Goal: Information Seeking & Learning: Learn about a topic

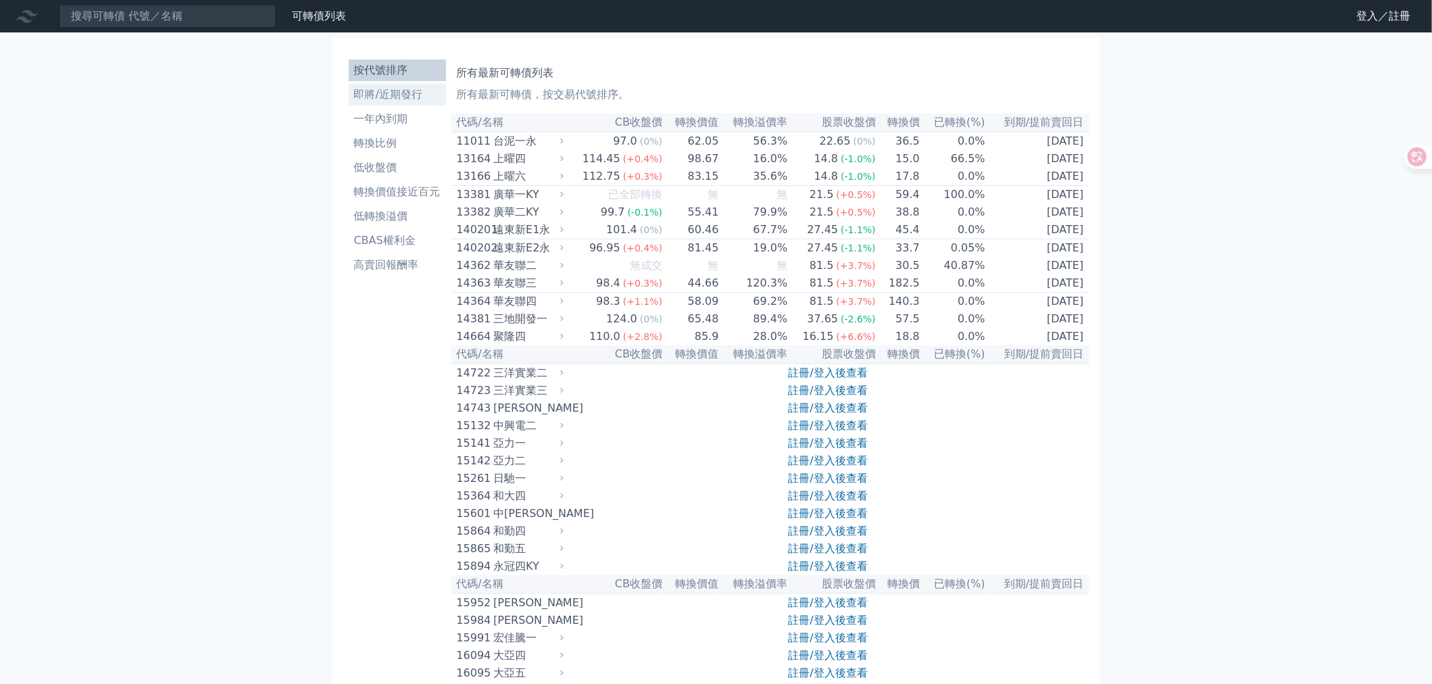
click at [389, 103] on li "即將/近期發行" at bounding box center [397, 95] width 97 height 16
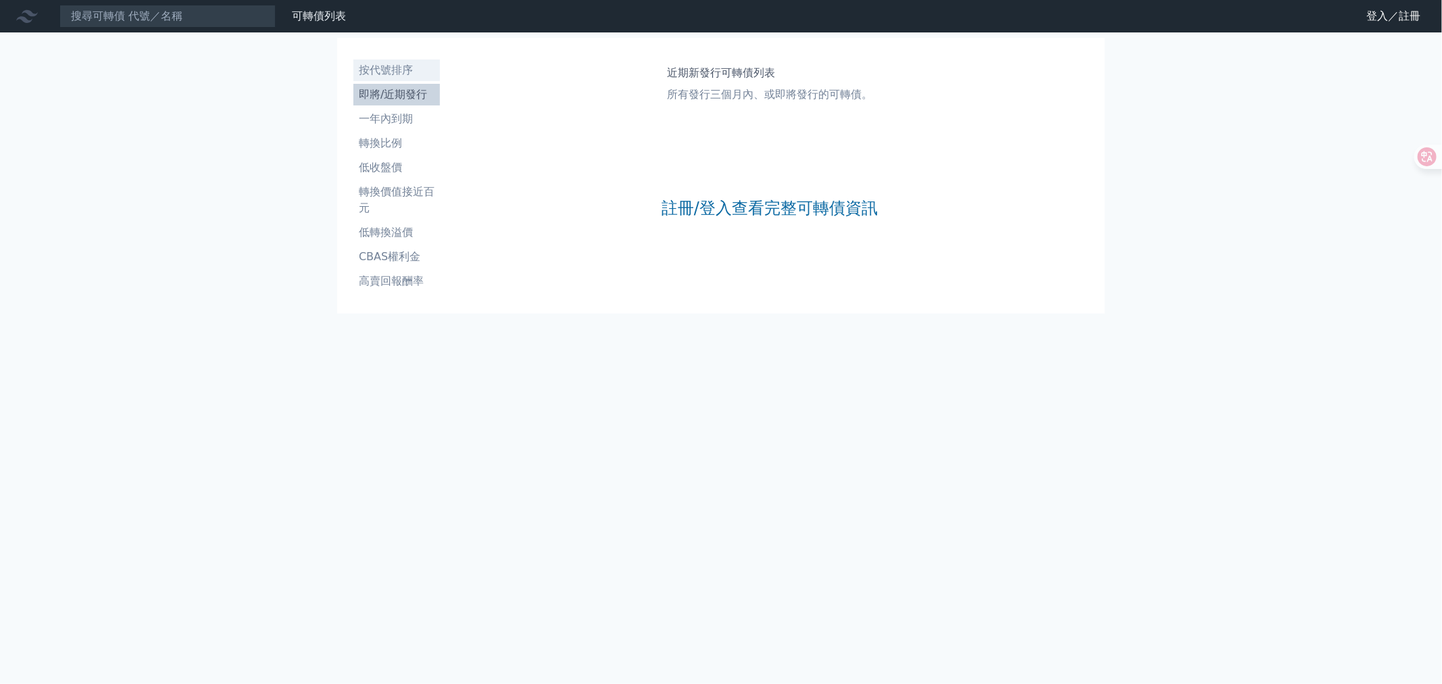
click at [402, 68] on li "按代號排序" at bounding box center [397, 70] width 87 height 16
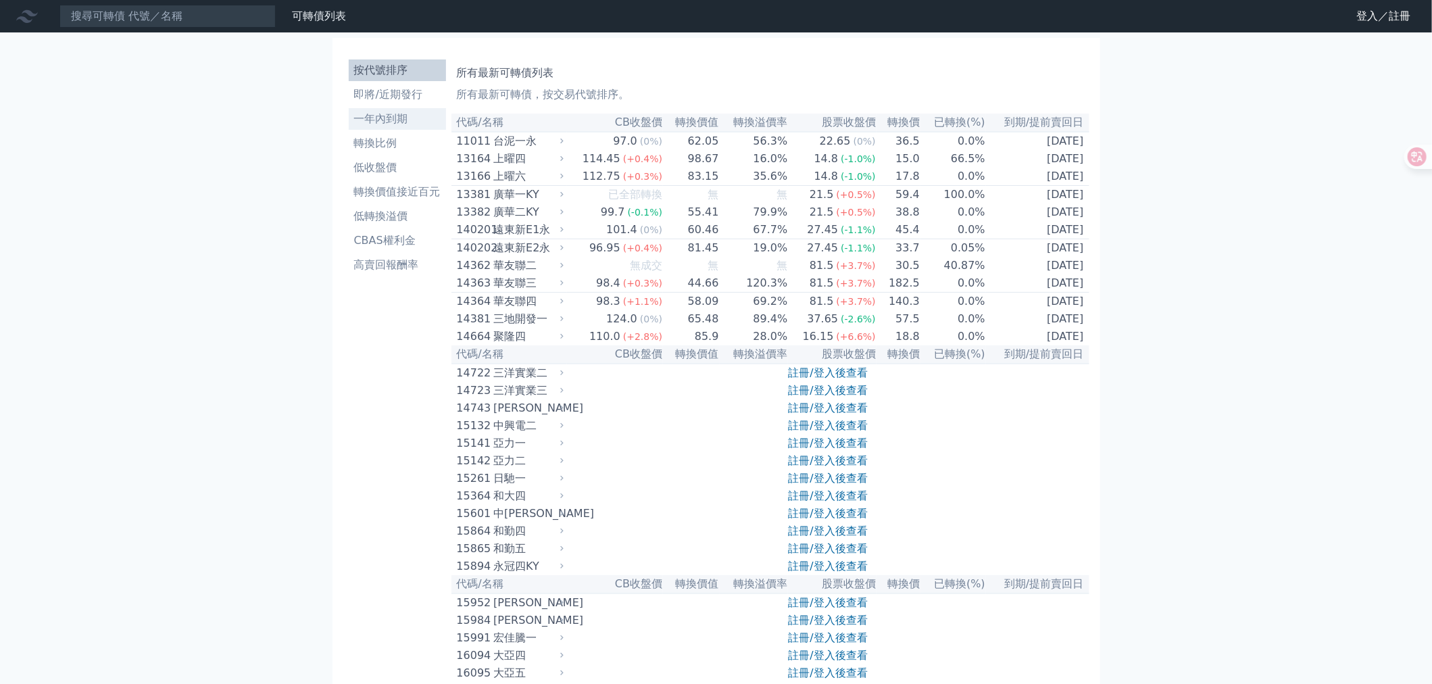
click at [372, 124] on li "一年內到期" at bounding box center [397, 119] width 97 height 16
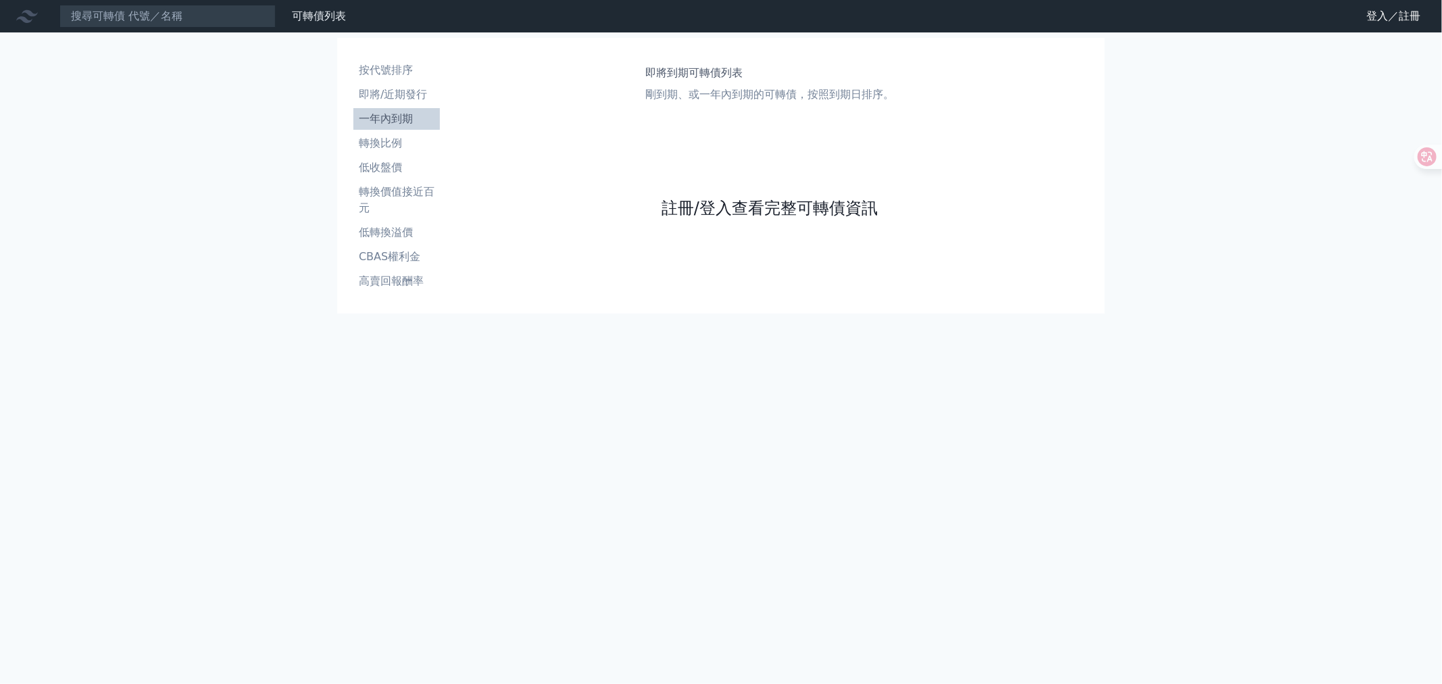
click at [756, 218] on link "註冊/登入查看完整可轉債資訊" at bounding box center [770, 208] width 216 height 22
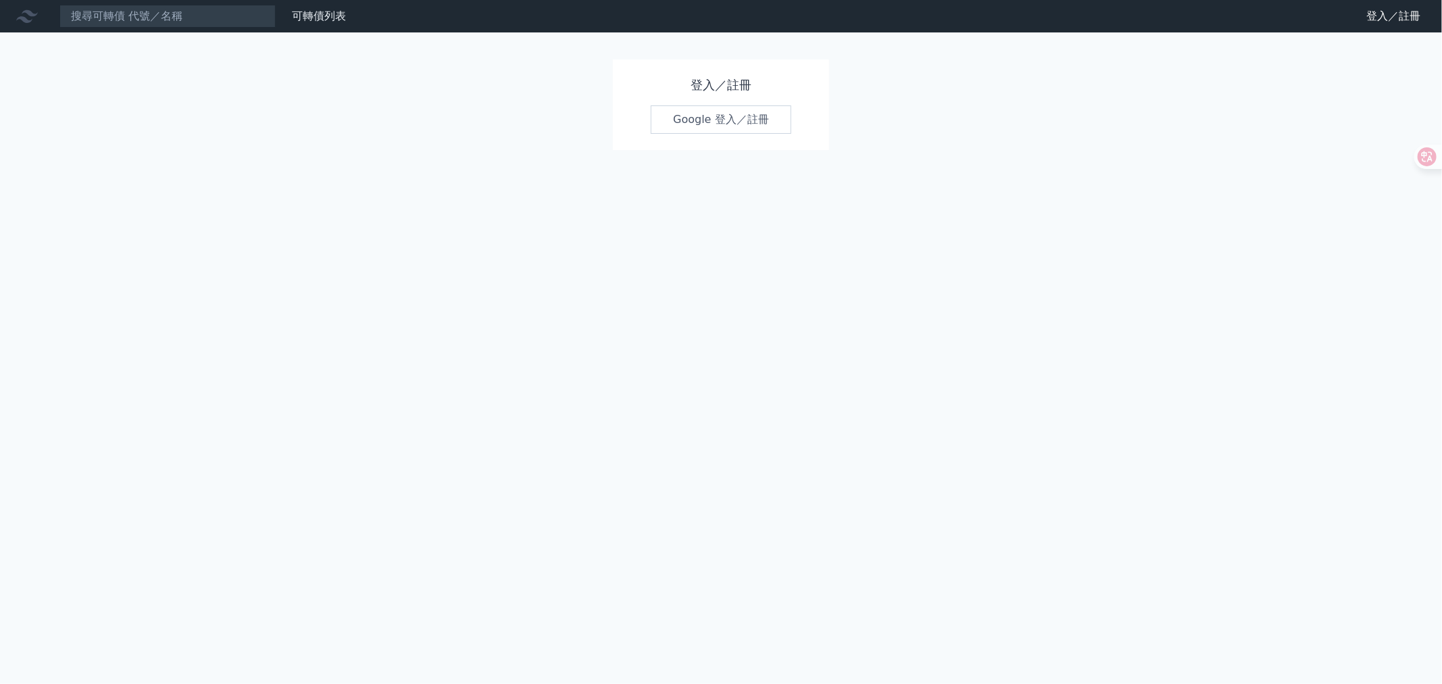
click at [743, 130] on link "Google 登入／註冊" at bounding box center [721, 119] width 141 height 28
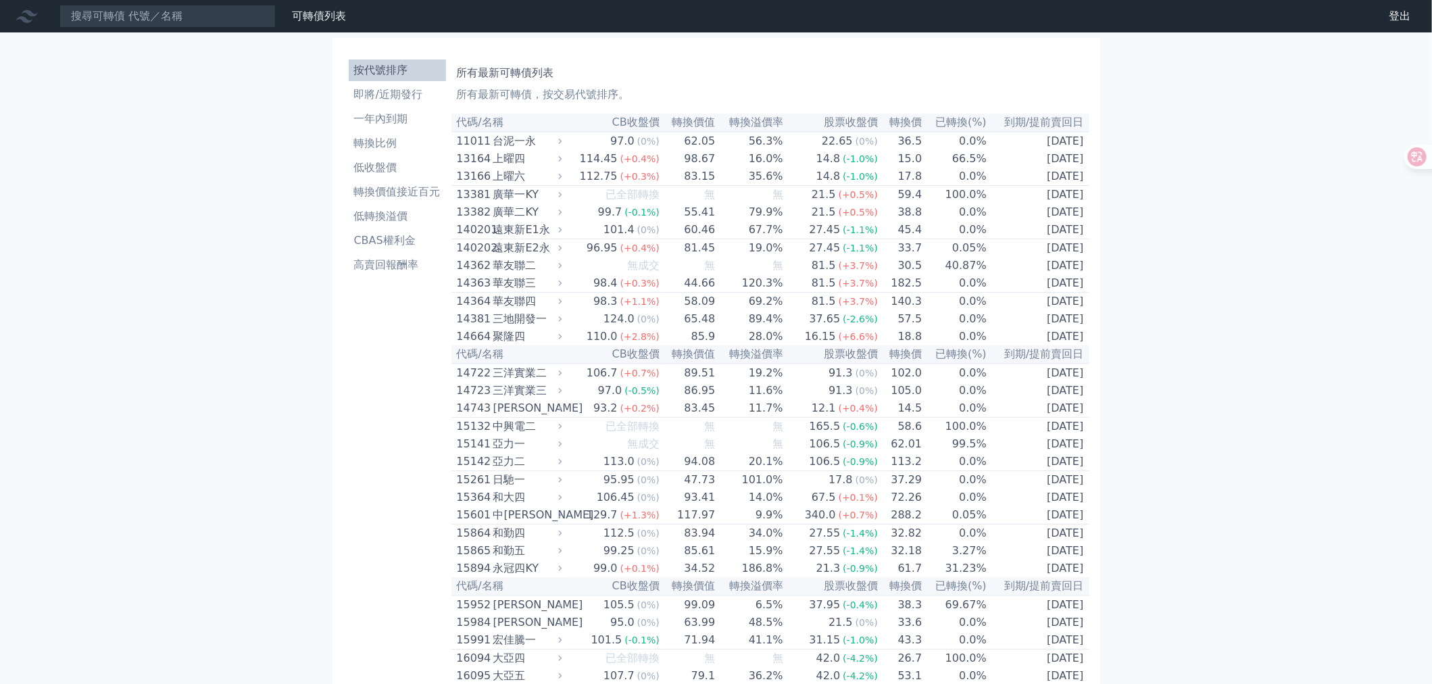
drag, startPoint x: 1218, startPoint y: 536, endPoint x: 1236, endPoint y: 53, distance: 483.6
click at [383, 103] on li "即將/近期發行" at bounding box center [397, 95] width 97 height 16
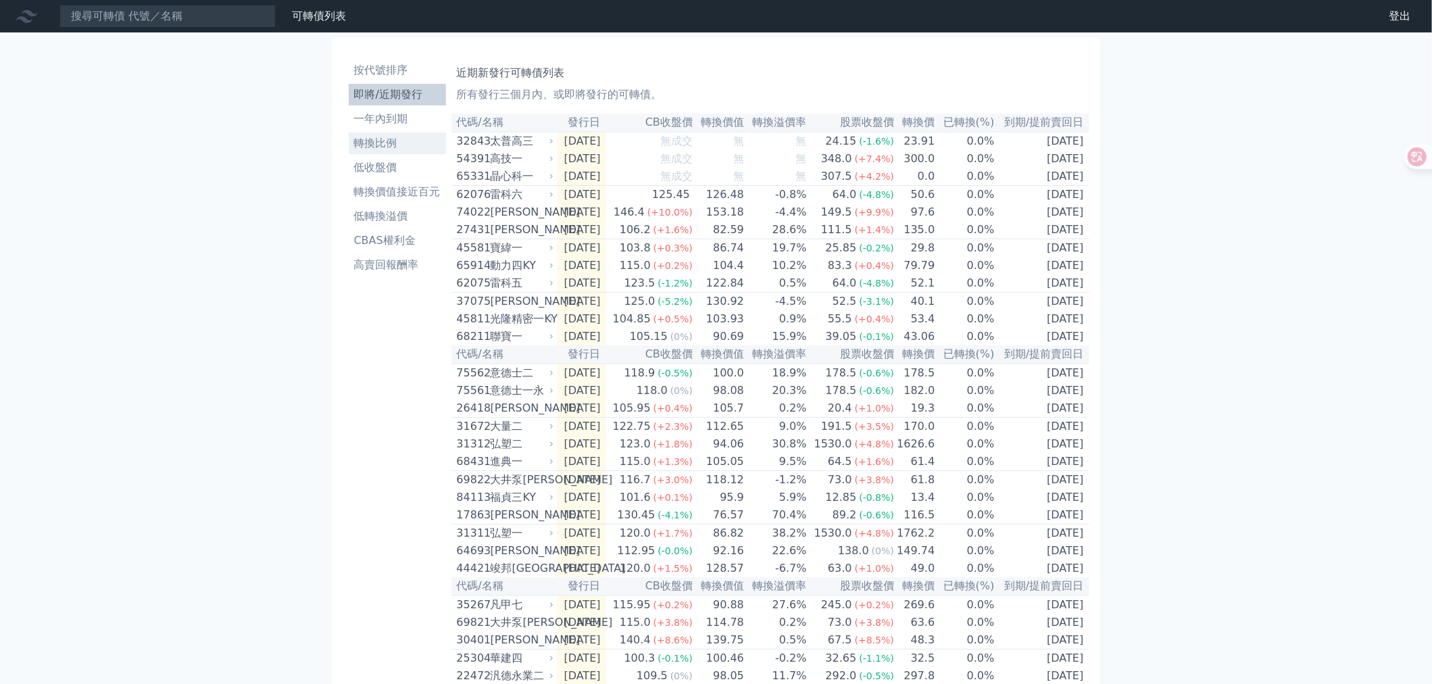
click at [388, 149] on li "轉換比例" at bounding box center [397, 143] width 97 height 16
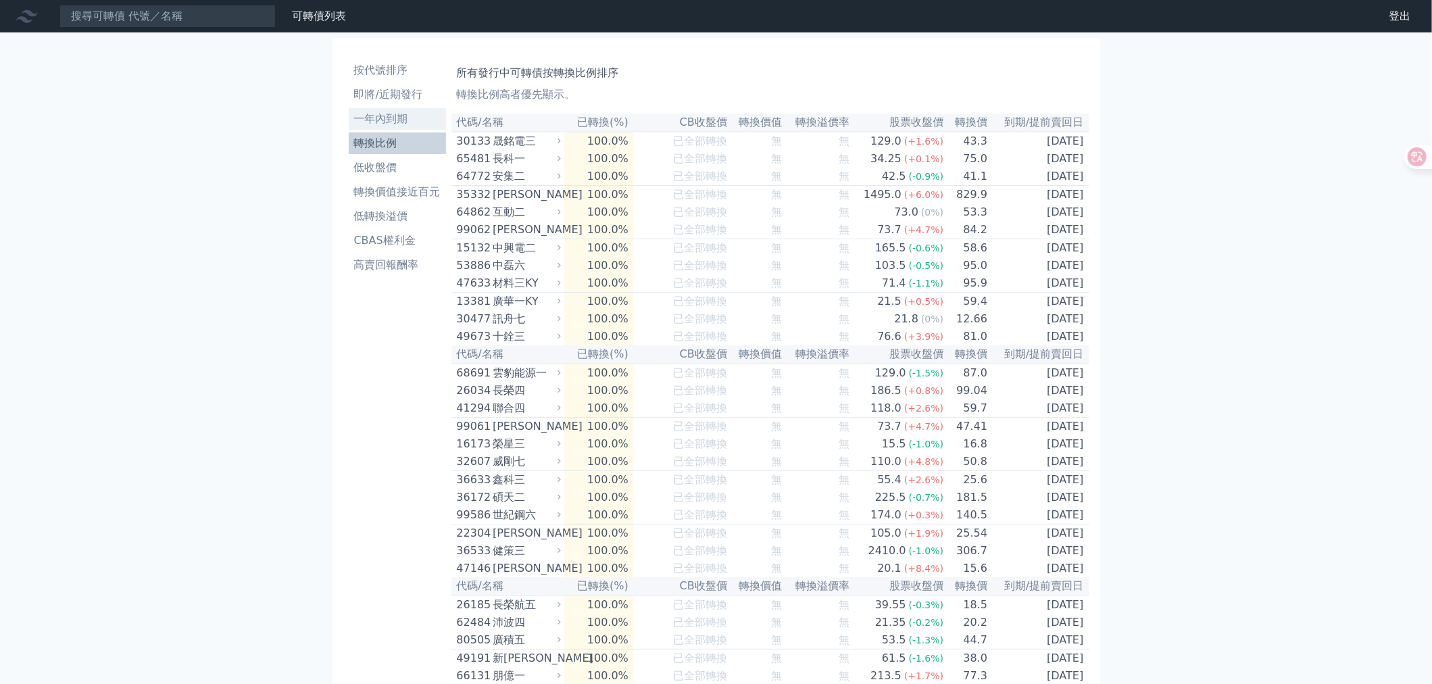
click at [387, 127] on li "一年內到期" at bounding box center [397, 119] width 97 height 16
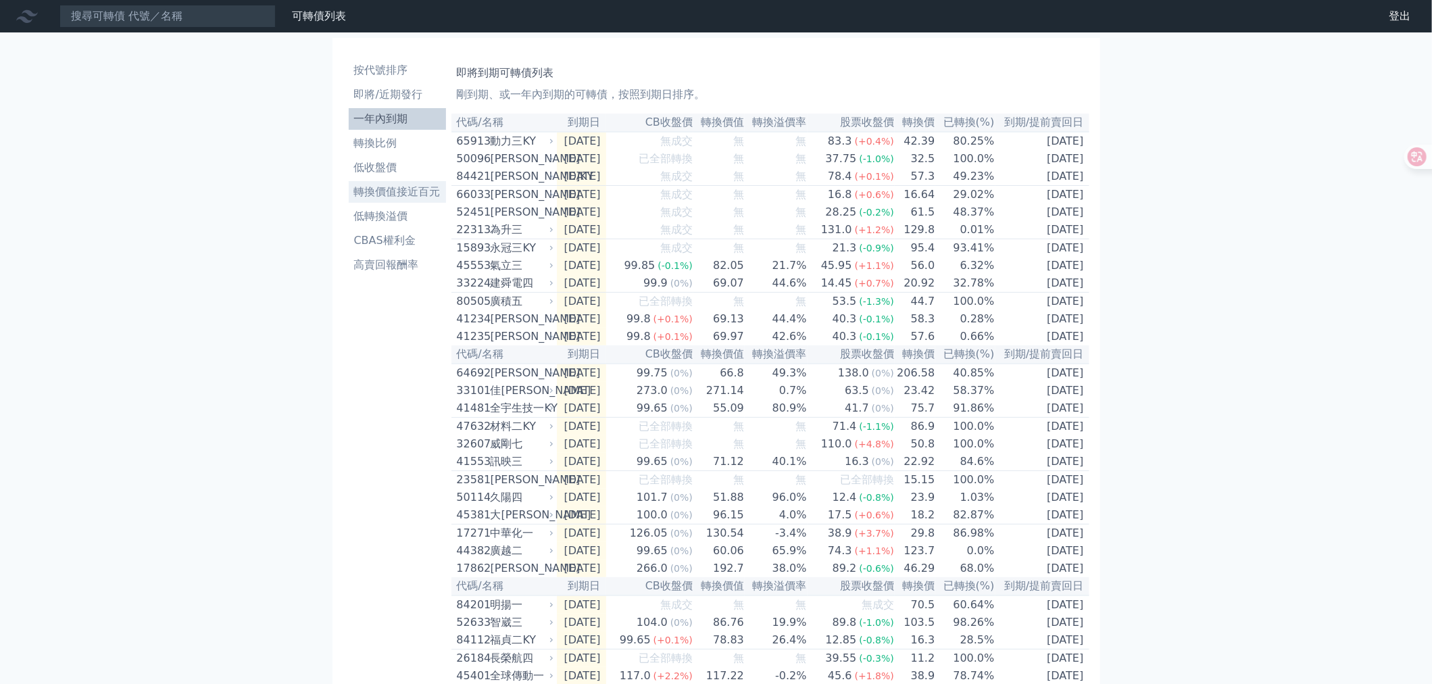
click at [370, 200] on li "轉換價值接近百元" at bounding box center [397, 192] width 97 height 16
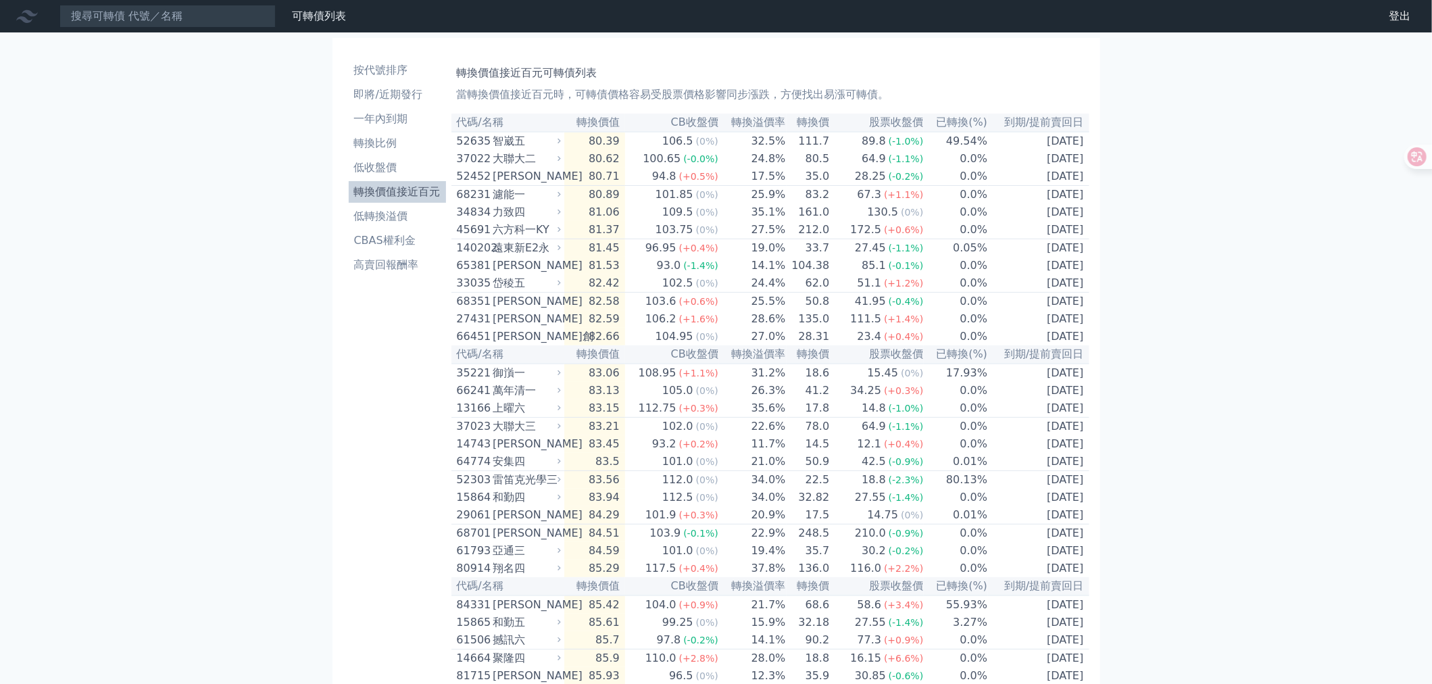
click at [366, 224] on li "低轉換溢價" at bounding box center [397, 216] width 97 height 16
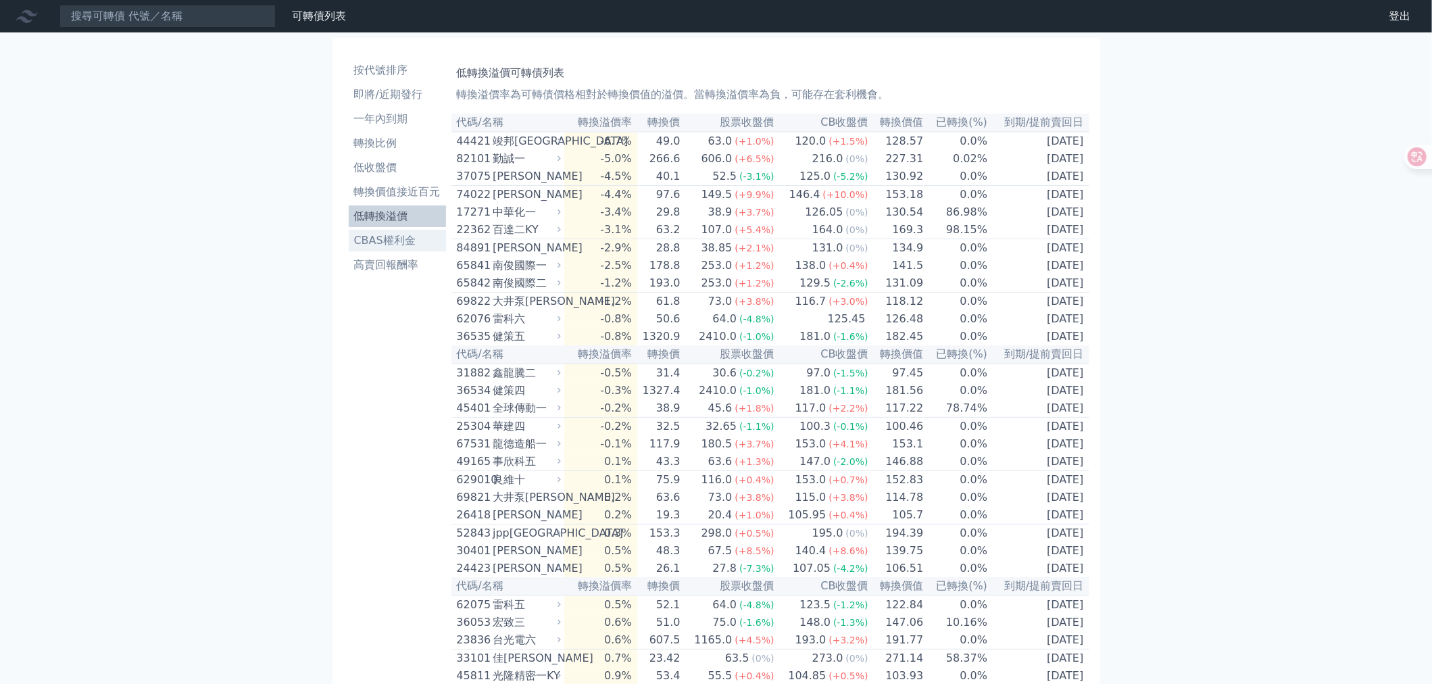
click at [418, 249] on li "CBAS權利金" at bounding box center [397, 241] width 97 height 16
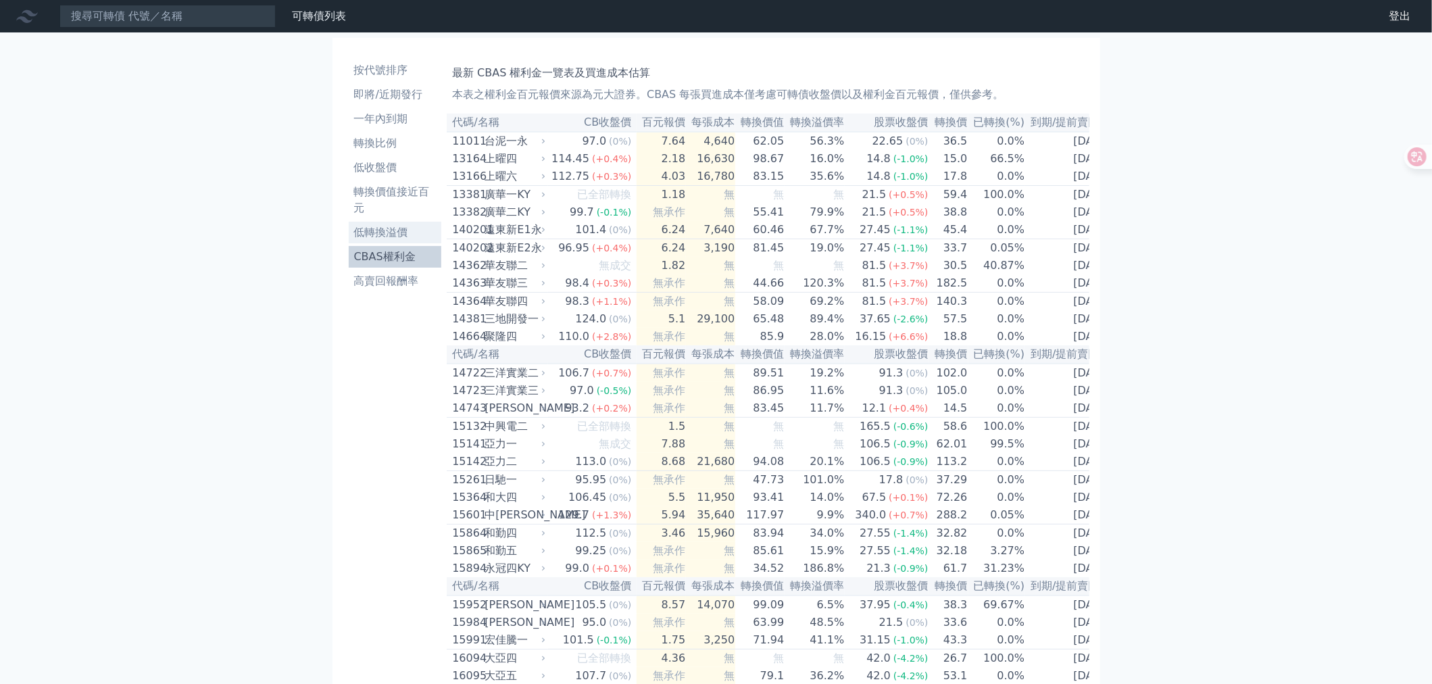
click at [401, 222] on link "低轉換溢價" at bounding box center [395, 233] width 93 height 22
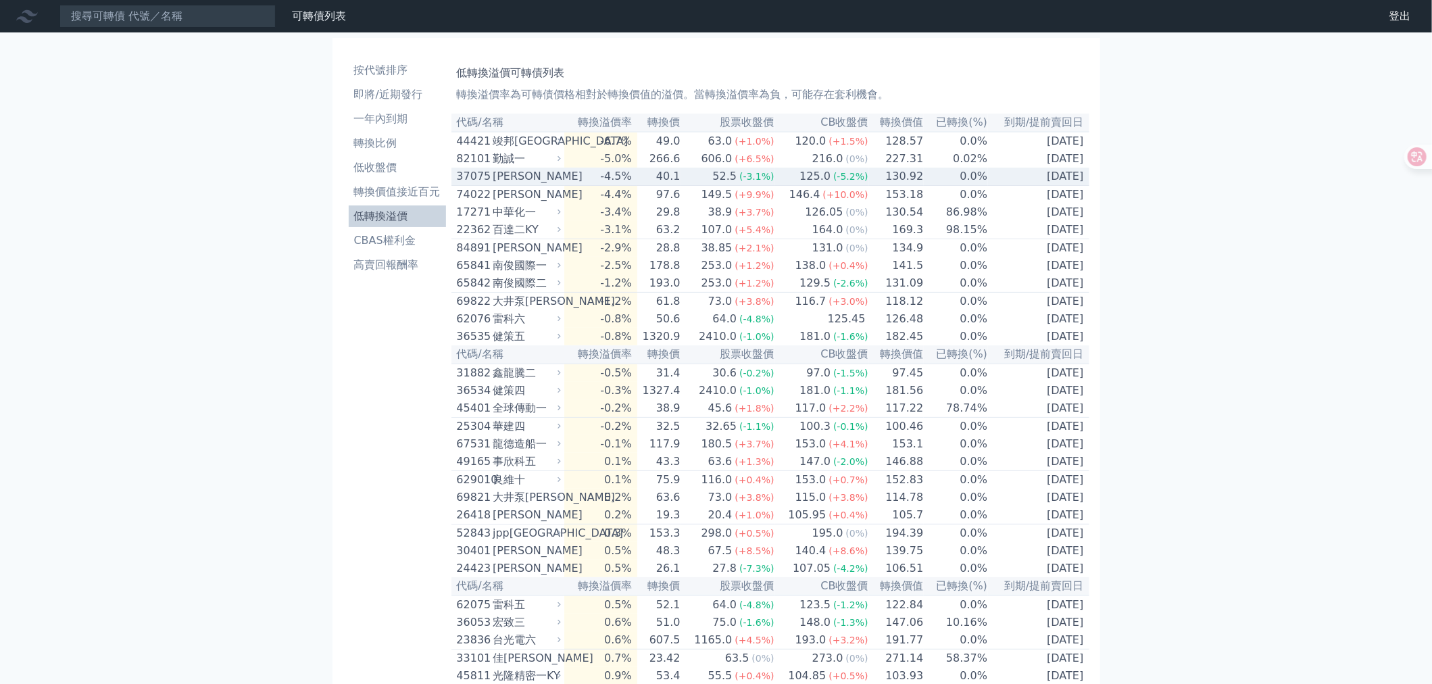
click at [875, 186] on td "130.92" at bounding box center [896, 177] width 55 height 18
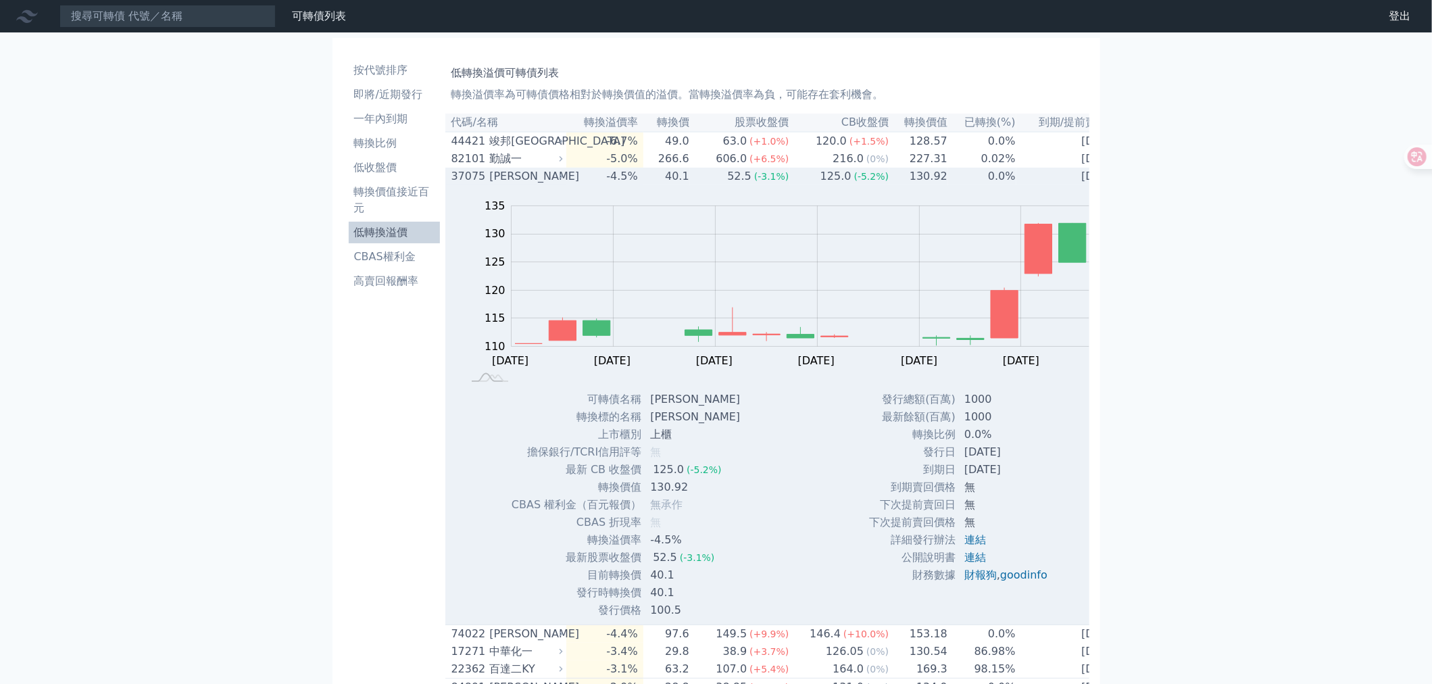
click at [890, 185] on td "130.92" at bounding box center [919, 177] width 59 height 18
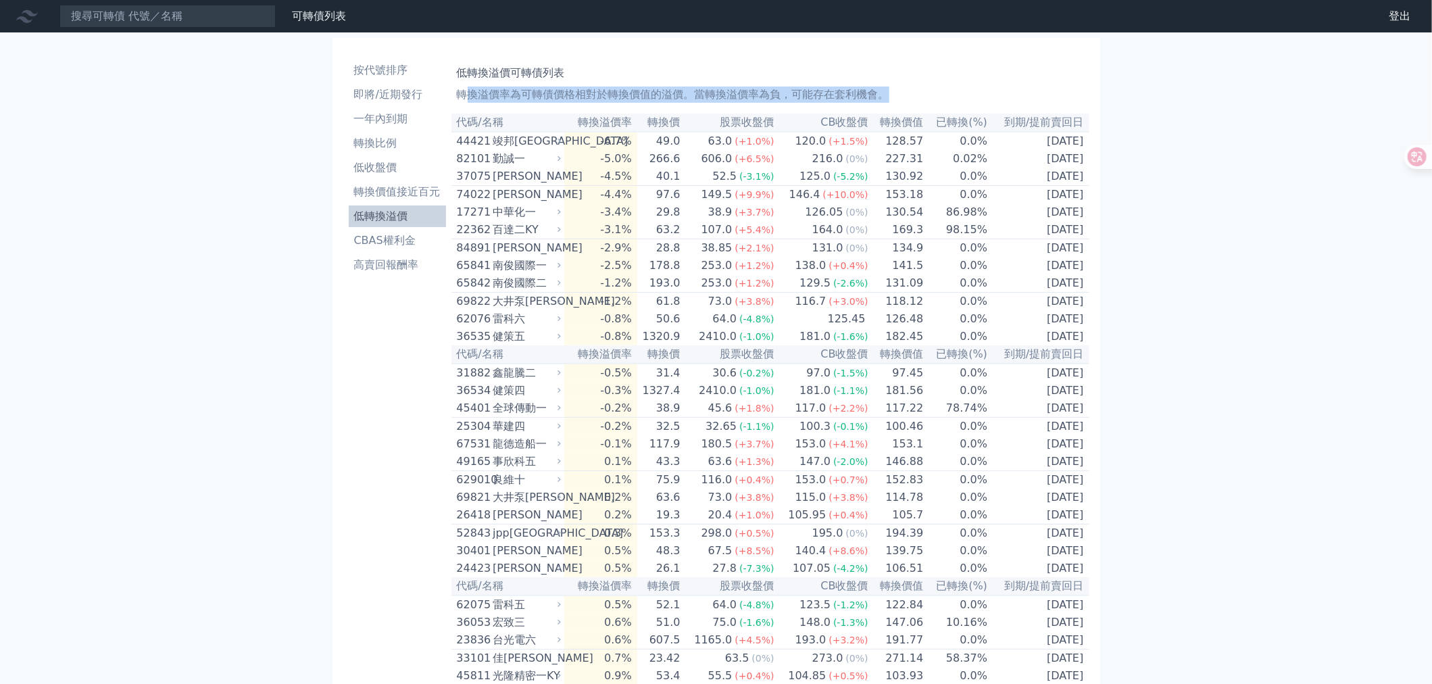
drag, startPoint x: 446, startPoint y: 100, endPoint x: 981, endPoint y: 106, distance: 535.4
click at [981, 103] on p "轉換溢價率為可轉債價格相對於轉換價值的溢價。當轉換溢價率為負，可能存在套利機會。" at bounding box center [770, 95] width 627 height 16
click at [954, 103] on p "轉換溢價率為可轉債價格相對於轉換價值的溢價。當轉換溢價率為負，可能存在套利機會。" at bounding box center [770, 95] width 627 height 16
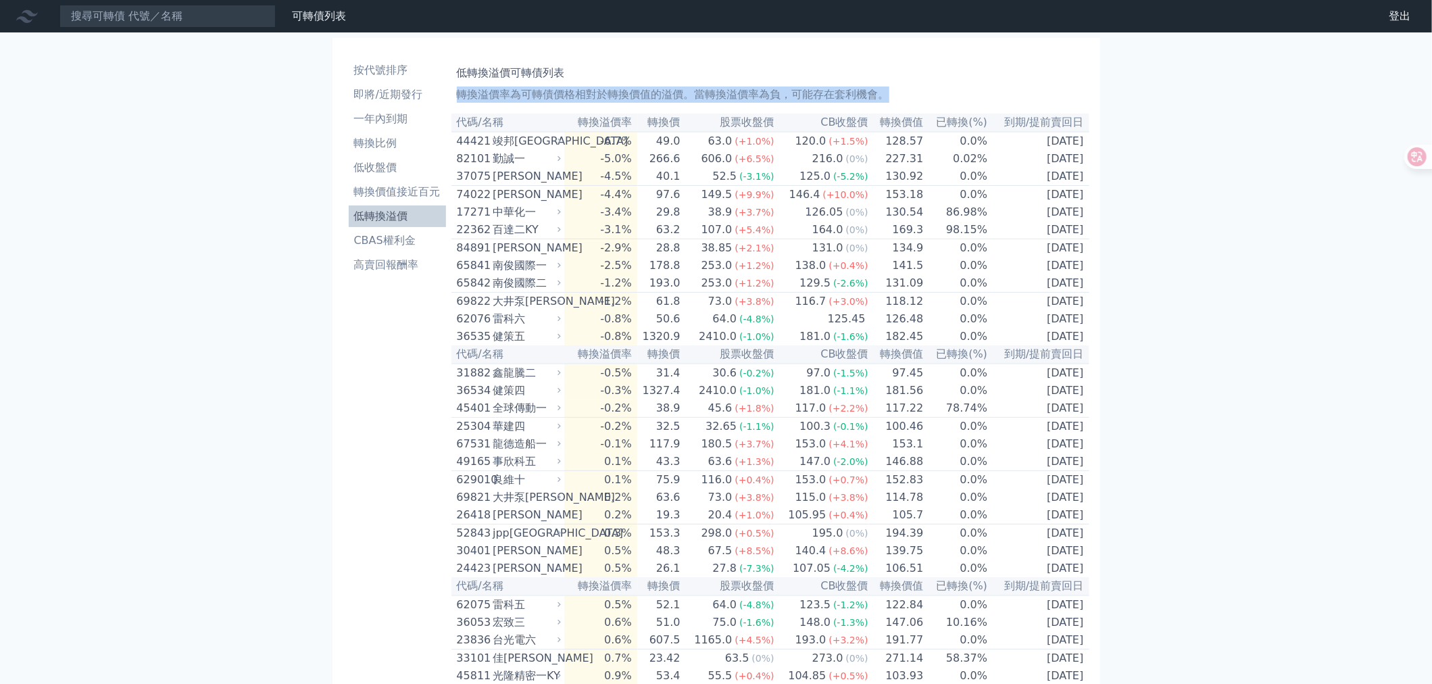
click at [954, 103] on p "轉換溢價率為可轉債價格相對於轉換價值的溢價。當轉換溢價率為負，可能存在套利機會。" at bounding box center [770, 95] width 627 height 16
click at [965, 103] on p "轉換溢價率為可轉債價格相對於轉換價值的溢價。當轉換溢價率為負，可能存在套利機會。" at bounding box center [770, 95] width 627 height 16
click at [904, 130] on th "轉換價值" at bounding box center [896, 123] width 55 height 18
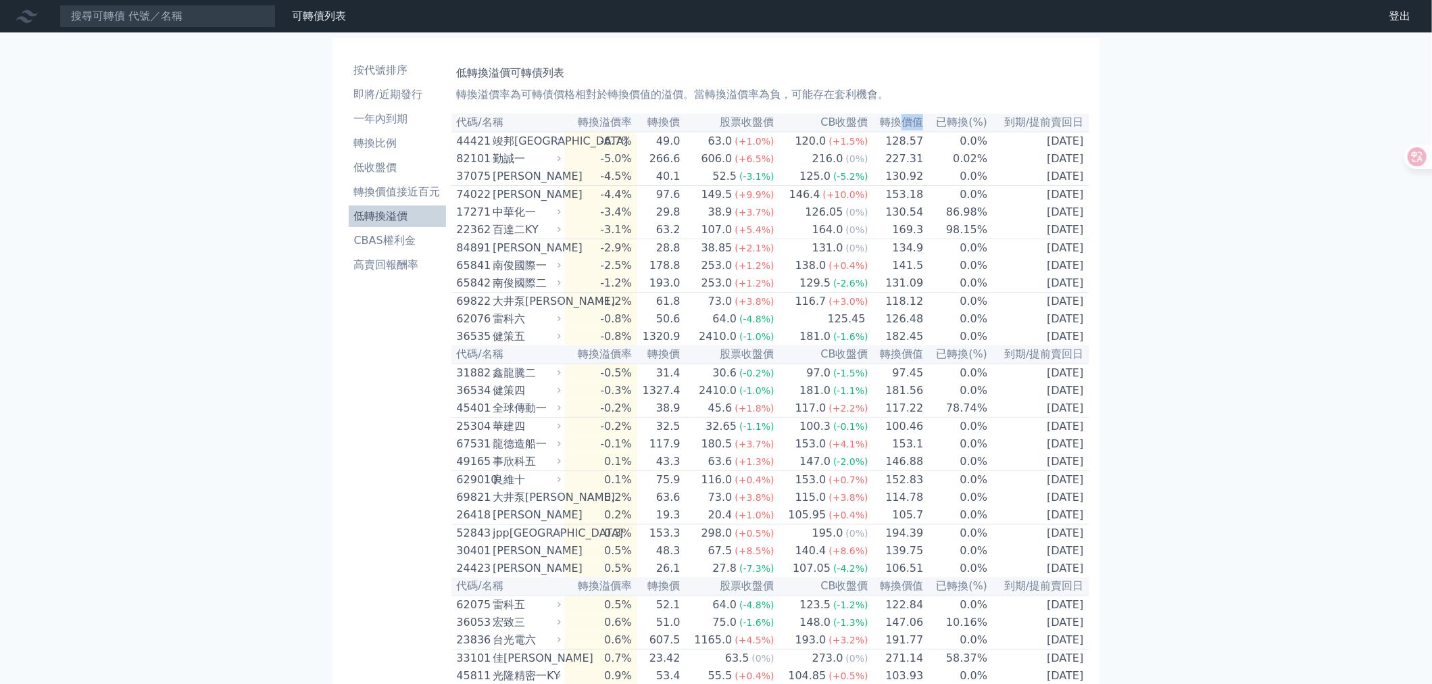
click at [904, 130] on th "轉換價值" at bounding box center [896, 123] width 55 height 18
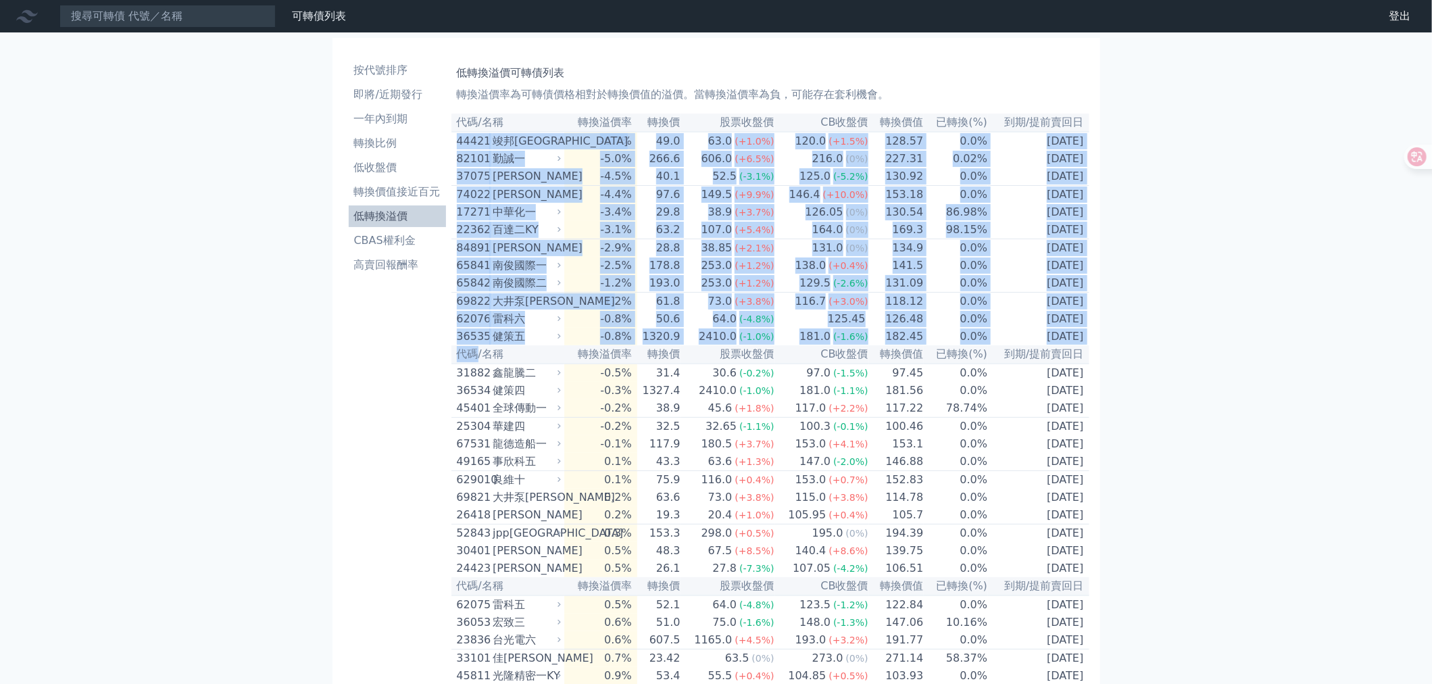
drag, startPoint x: 437, startPoint y: 155, endPoint x: 339, endPoint y: 411, distance: 273.4
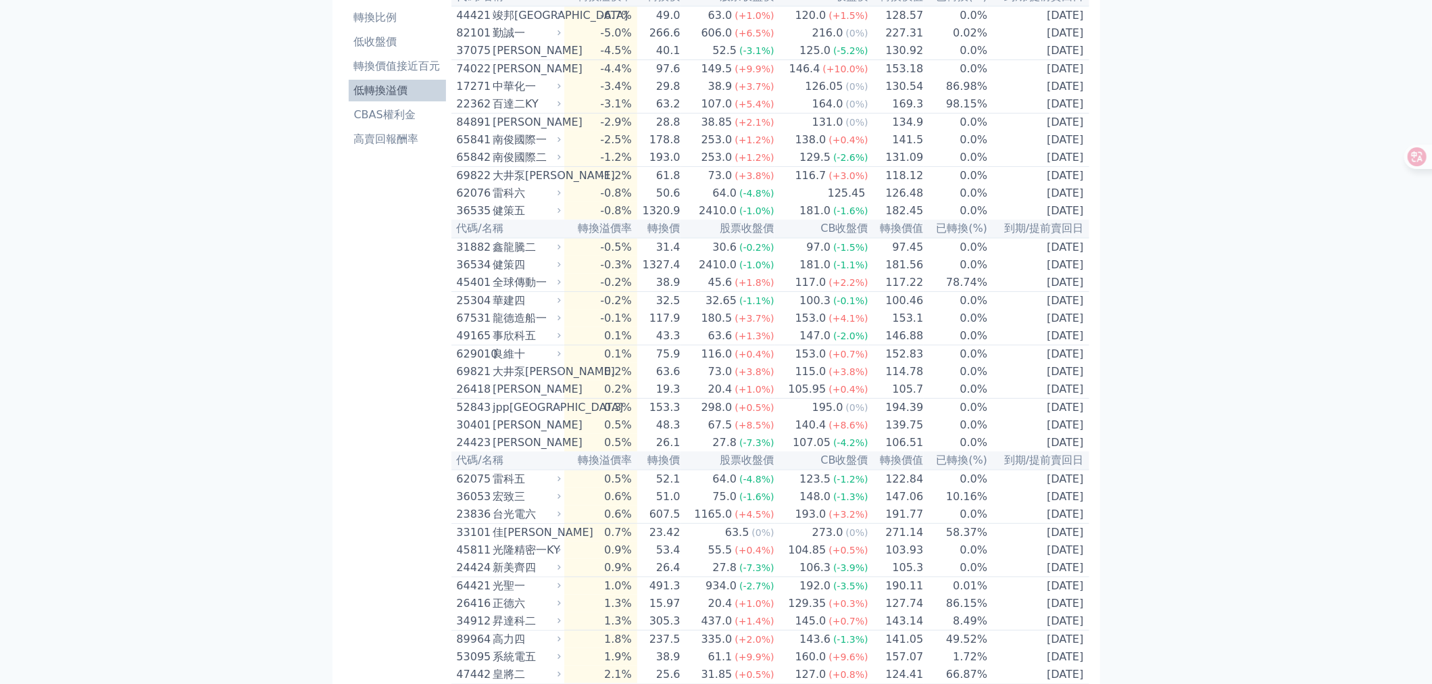
scroll to position [134, 0]
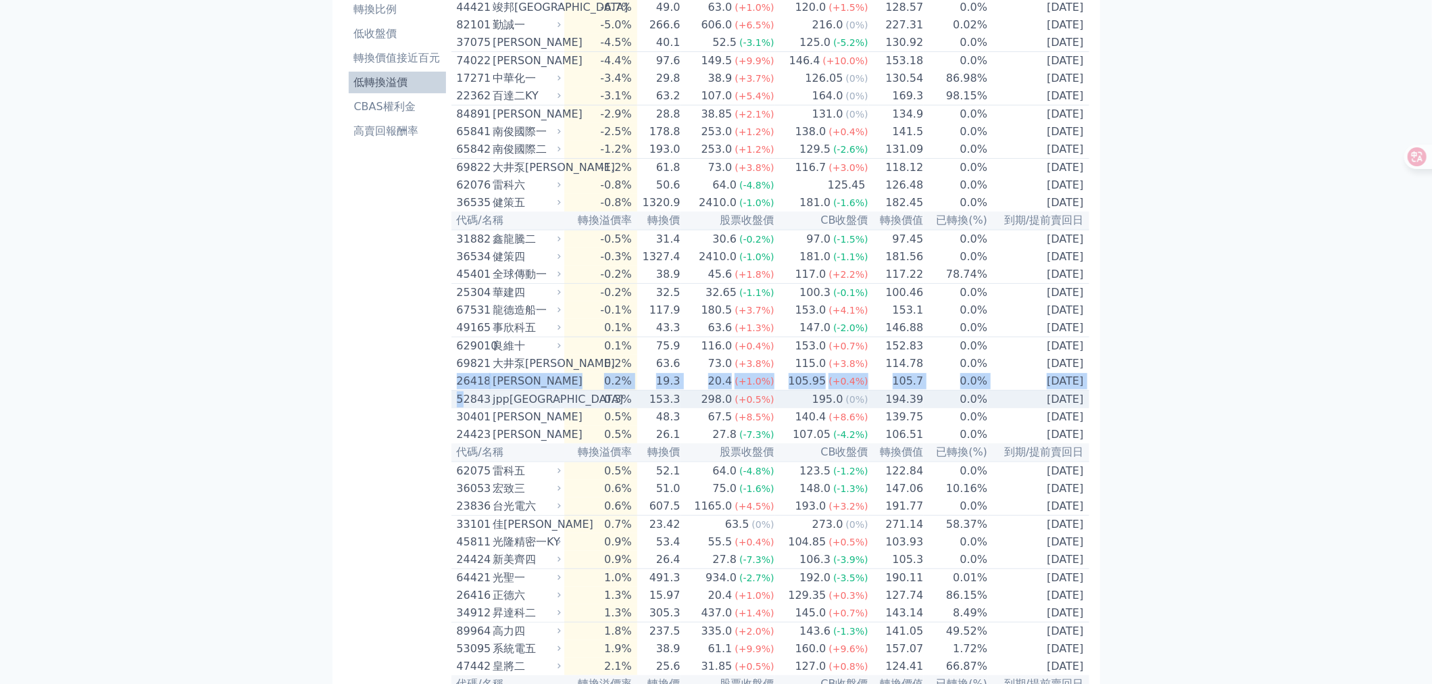
drag, startPoint x: 439, startPoint y: 448, endPoint x: 446, endPoint y: 464, distance: 17.2
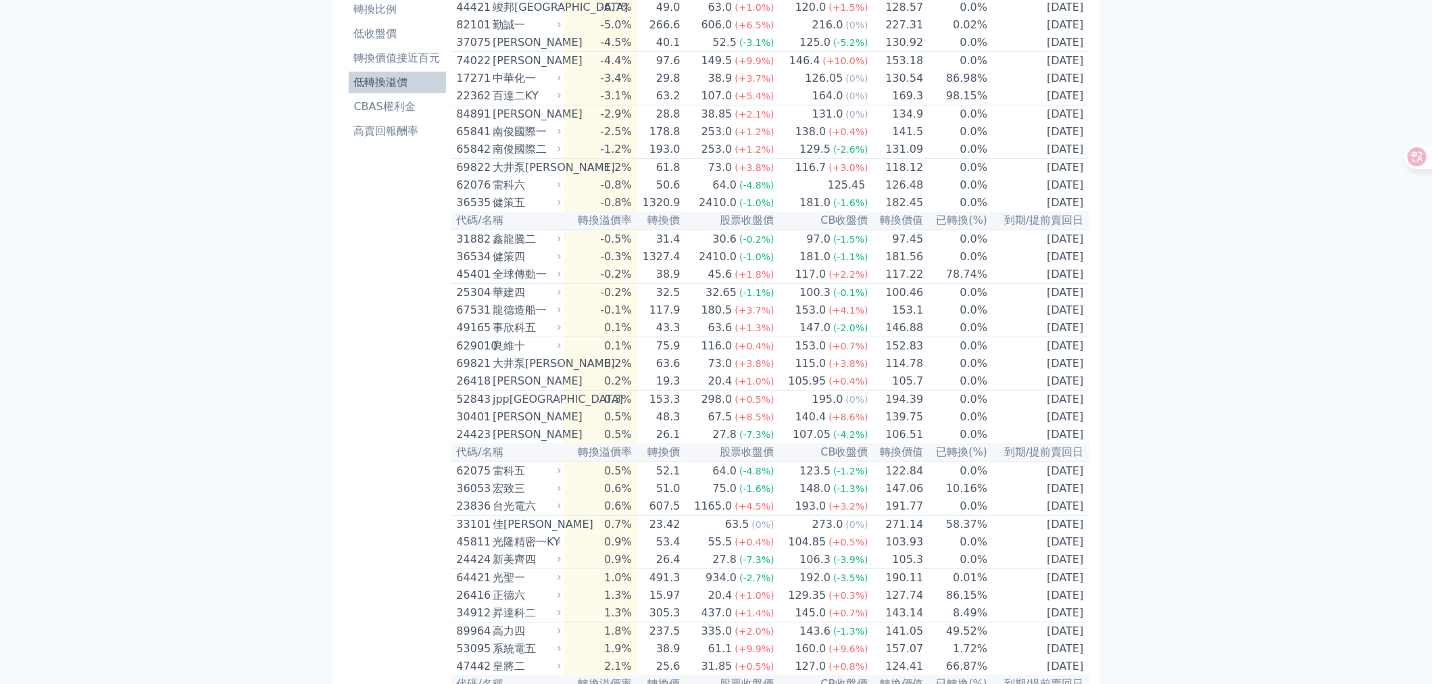
click at [473, 389] on div "26418" at bounding box center [473, 381] width 33 height 16
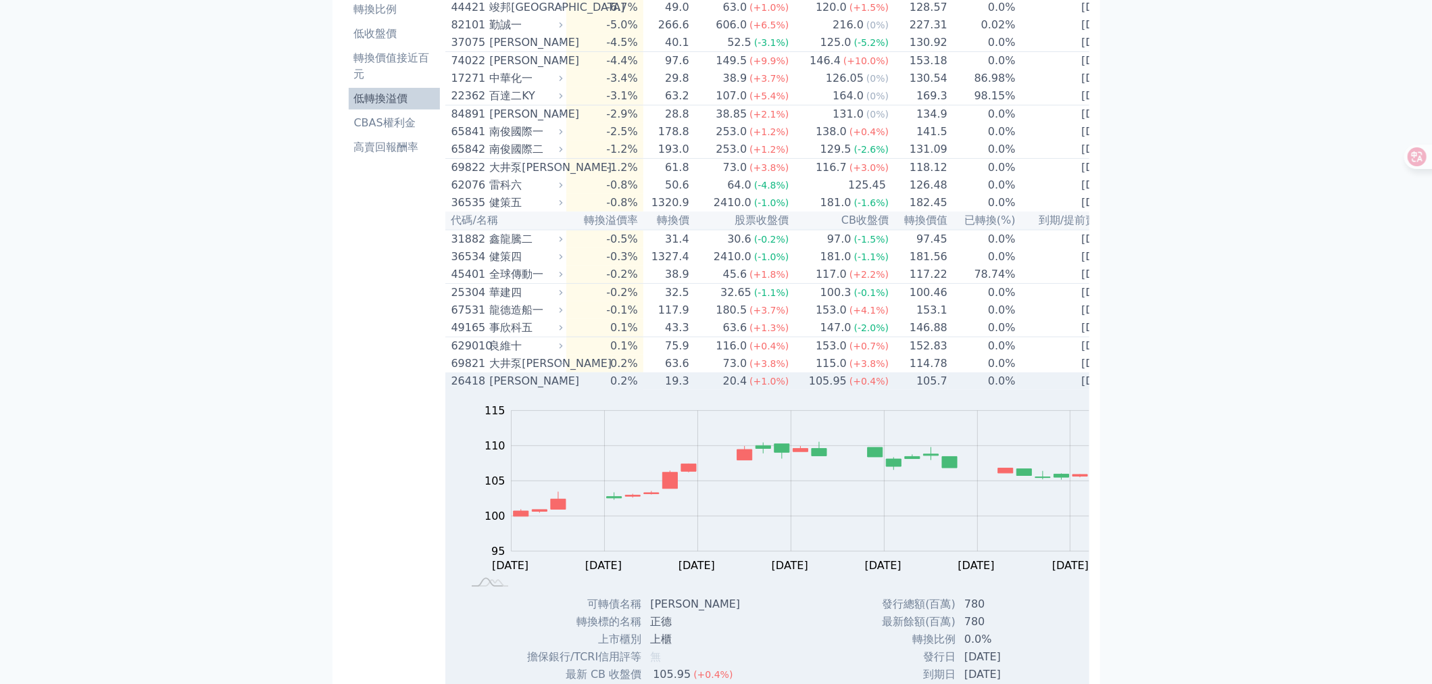
click at [451, 389] on div "26418" at bounding box center [468, 381] width 35 height 16
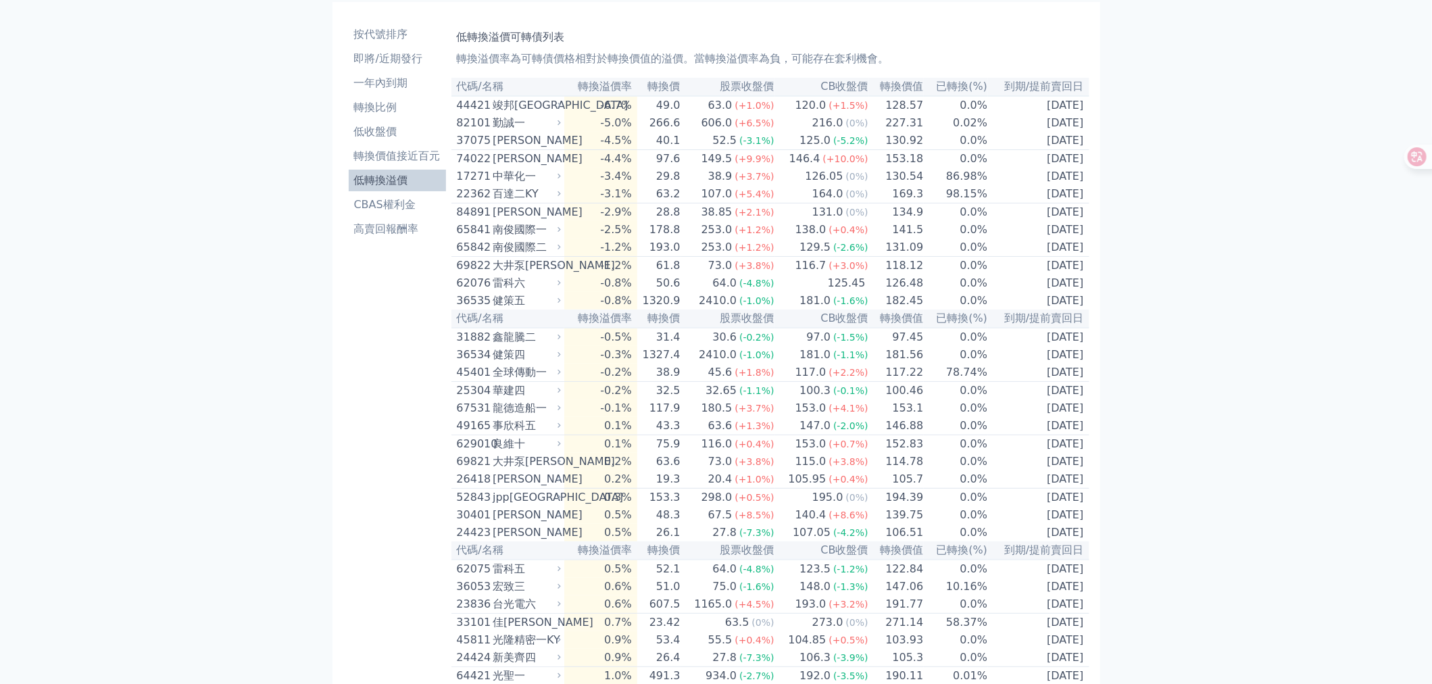
scroll to position [0, 0]
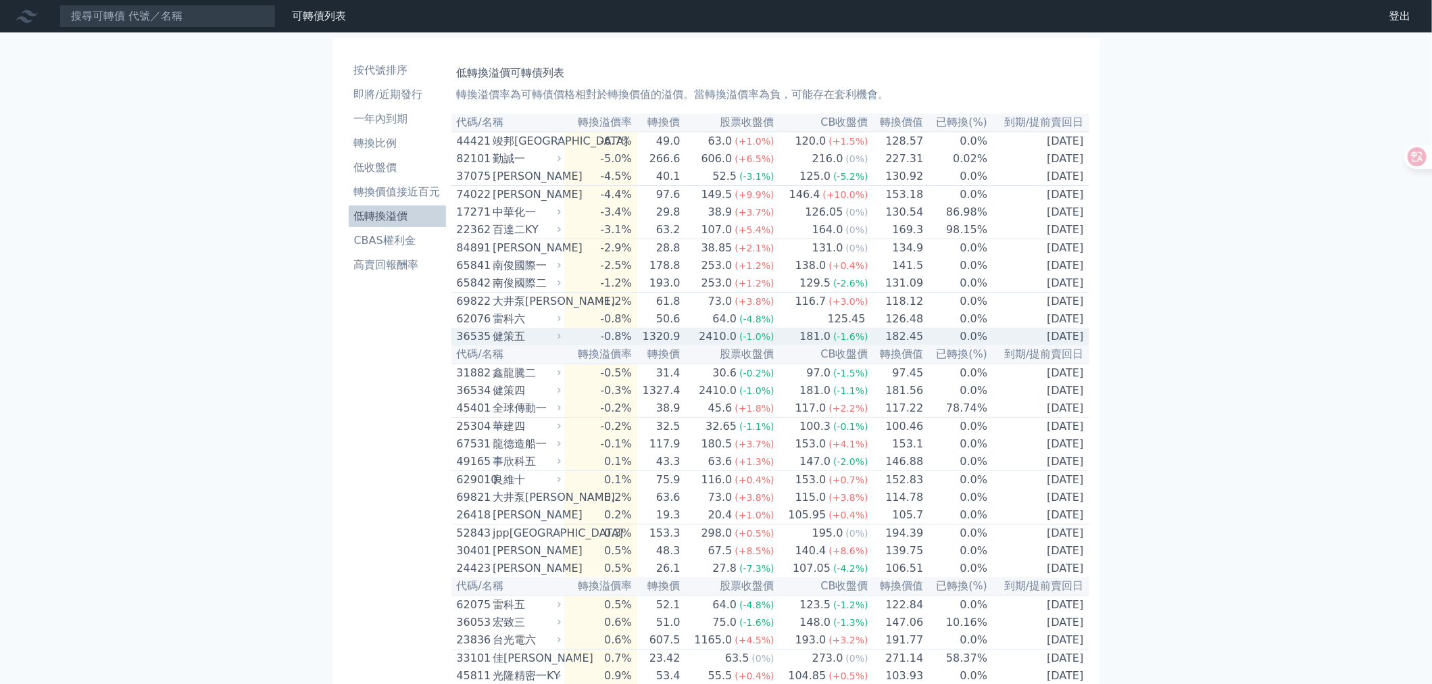
click at [633, 345] on td "-0.8%" at bounding box center [600, 337] width 72 height 18
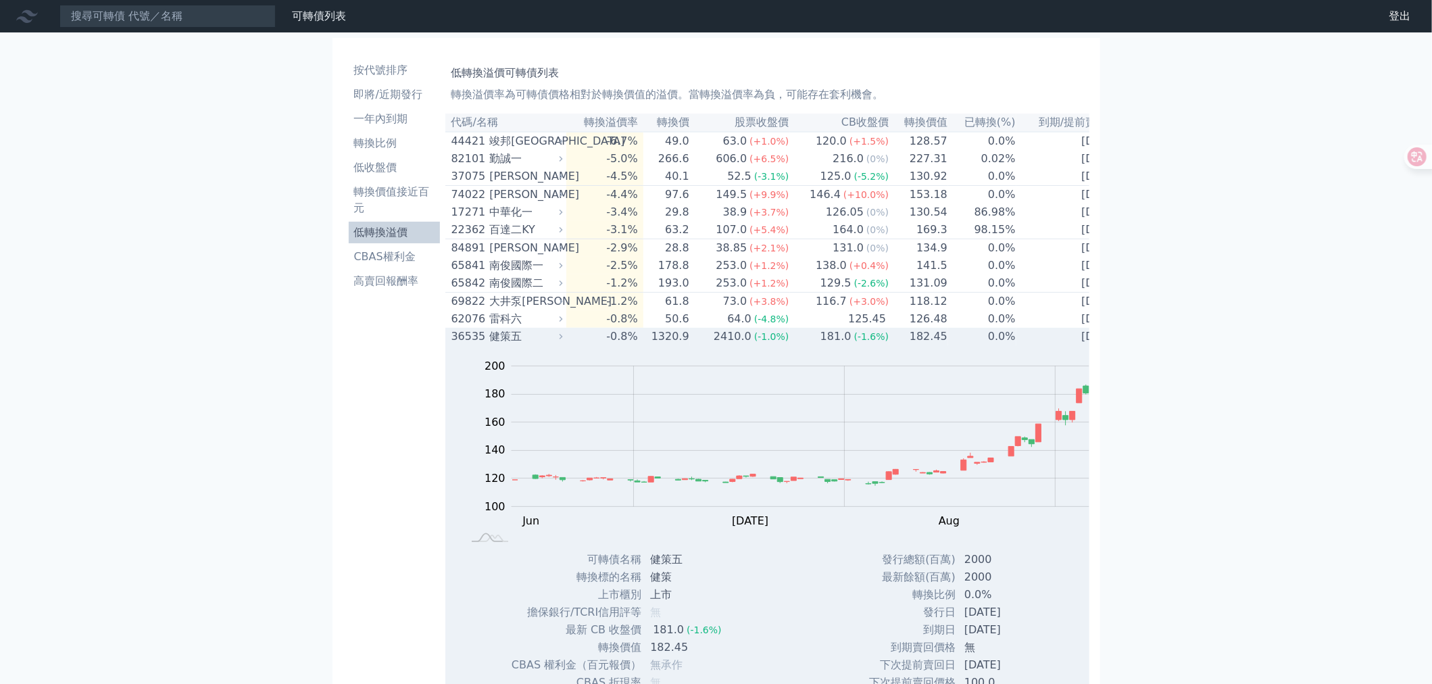
click at [606, 345] on td "-0.8%" at bounding box center [604, 337] width 77 height 18
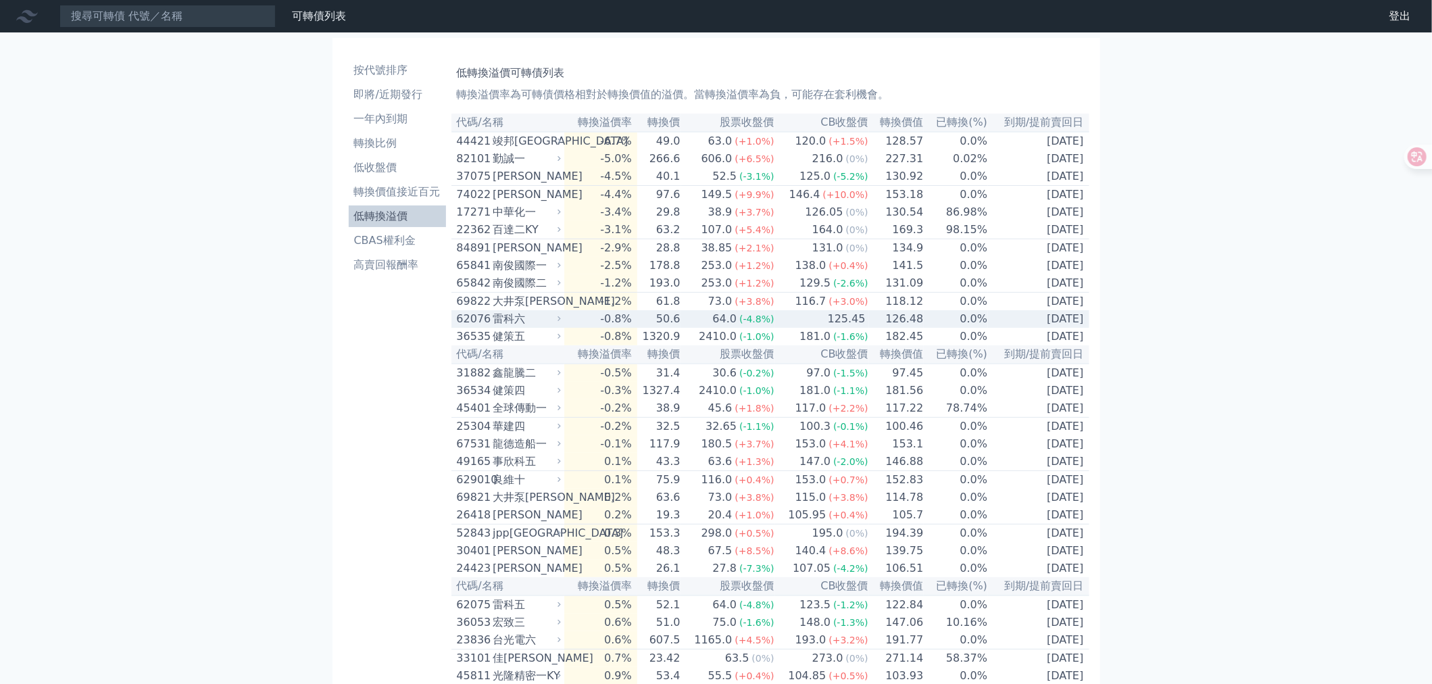
click at [635, 328] on td "-0.8%" at bounding box center [600, 319] width 72 height 18
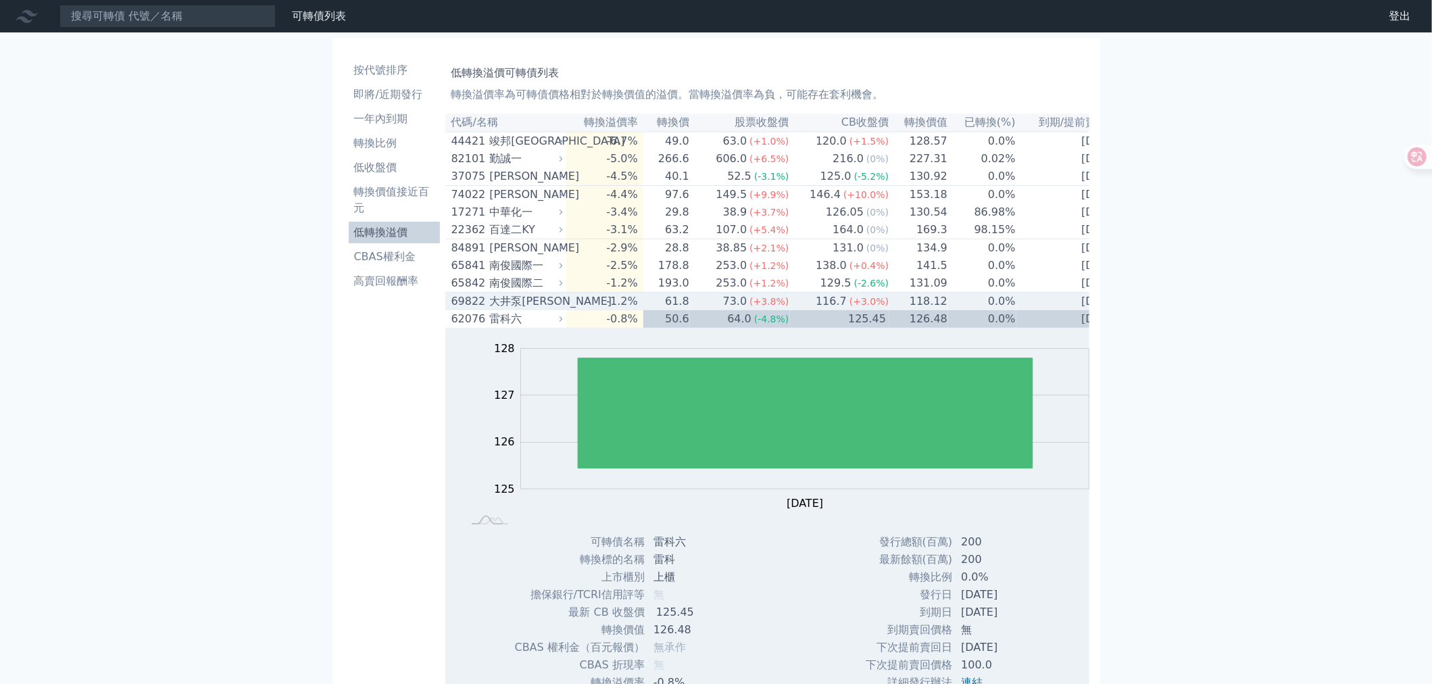
click at [644, 311] on td "61.8" at bounding box center [666, 302] width 47 height 18
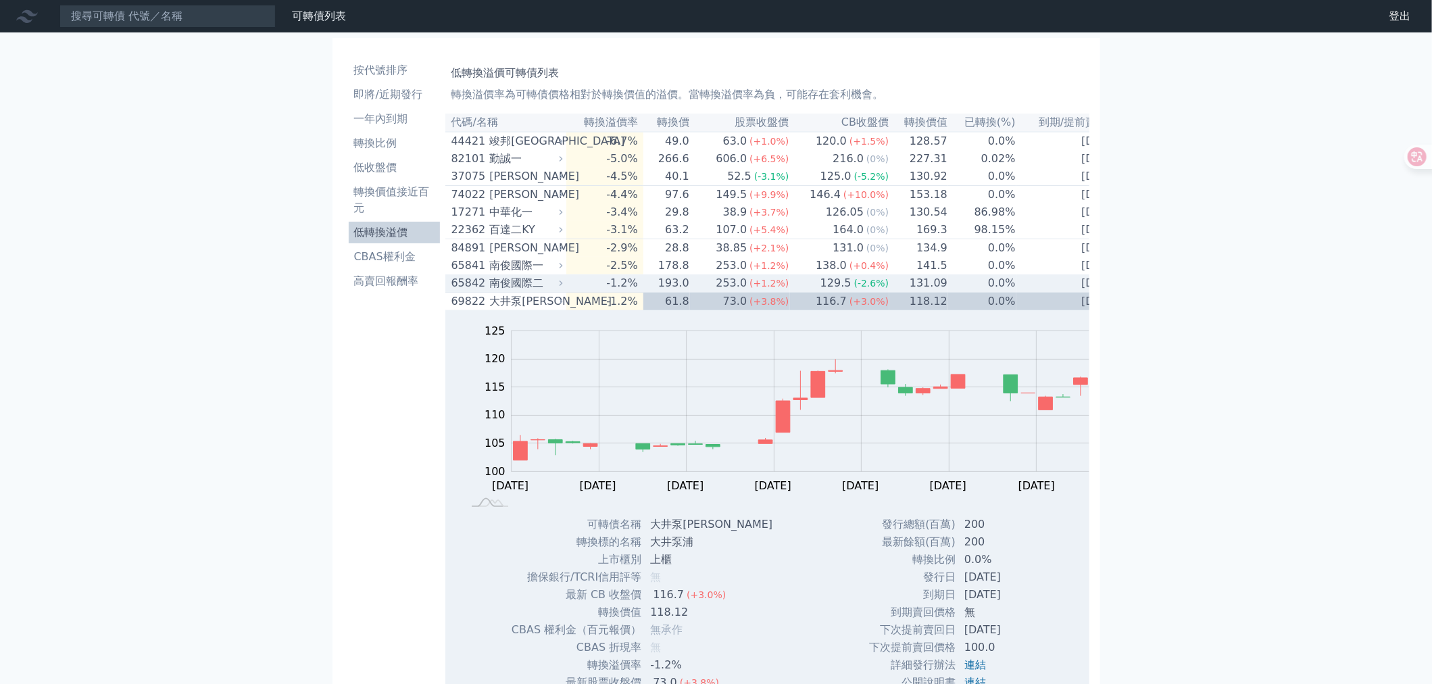
click at [652, 293] on td "193.0" at bounding box center [666, 283] width 47 height 18
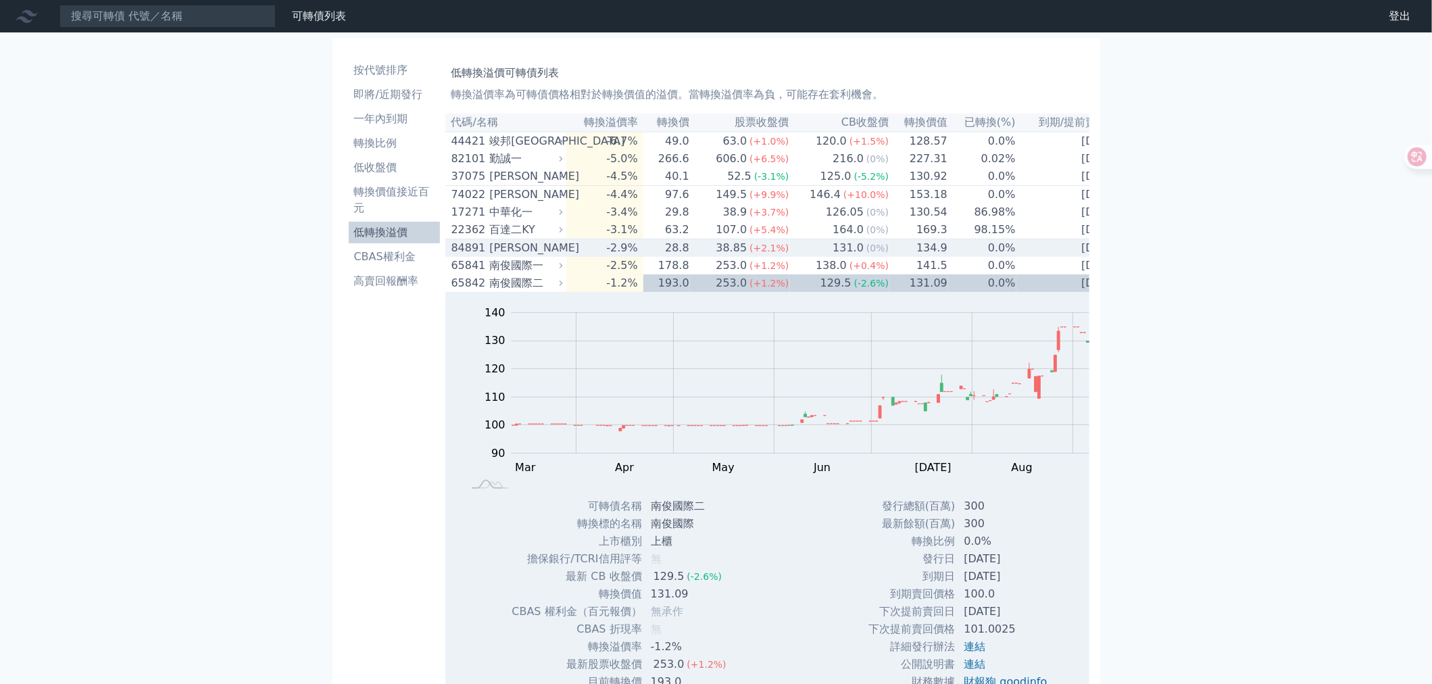
click at [656, 258] on td "28.8" at bounding box center [666, 248] width 47 height 18
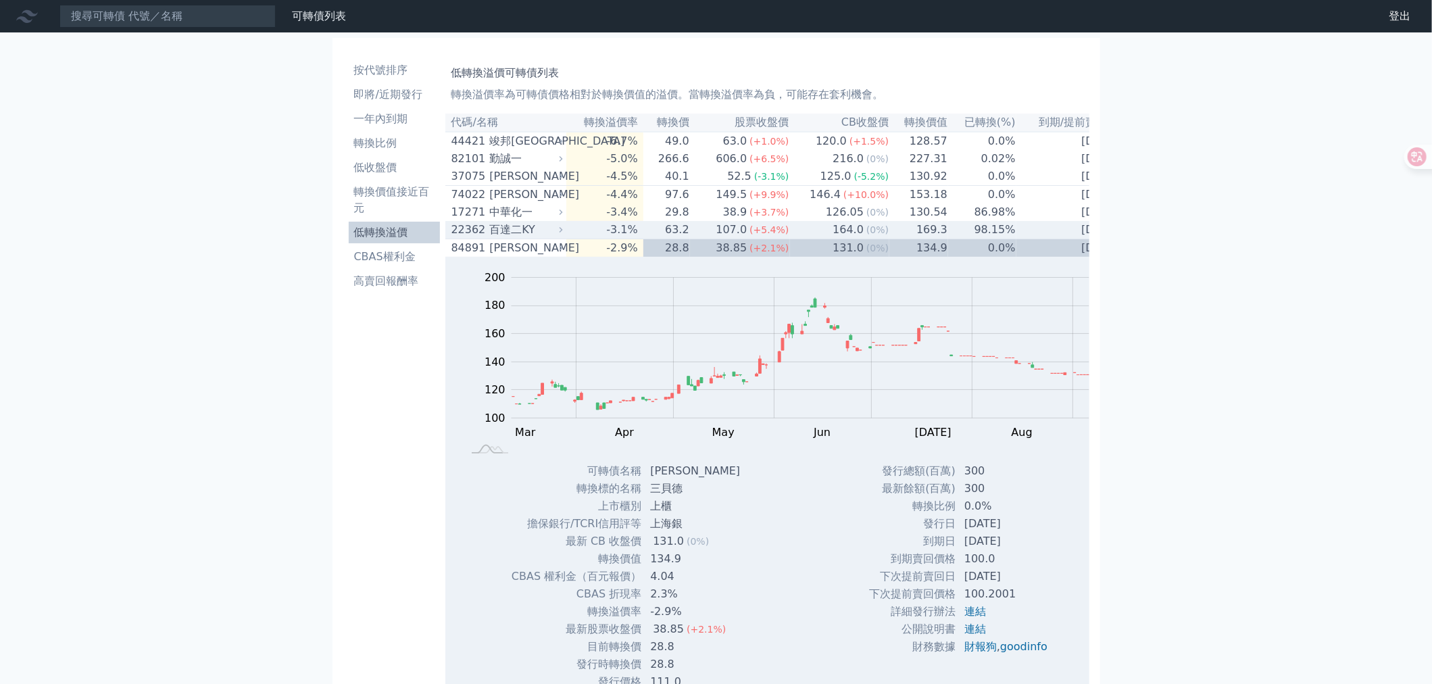
click at [663, 239] on td "63.2" at bounding box center [666, 230] width 47 height 18
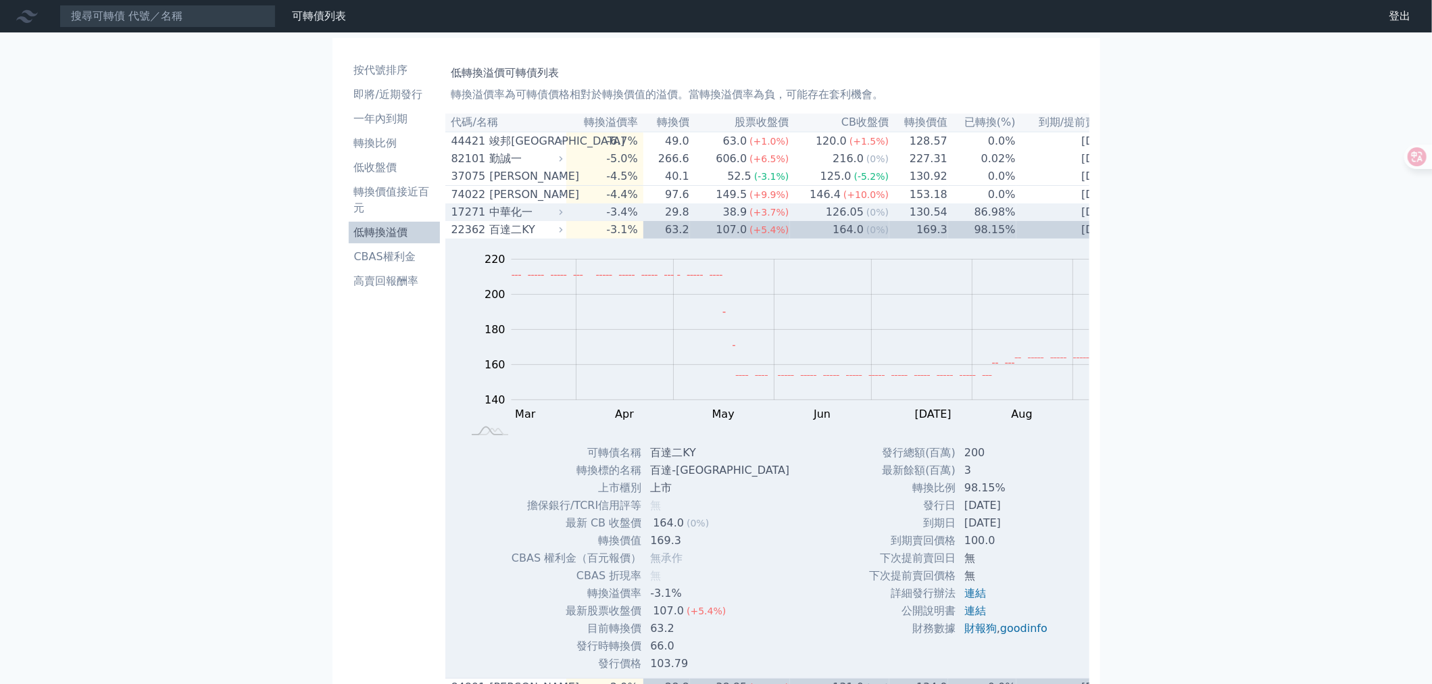
click at [665, 221] on td "29.8" at bounding box center [666, 212] width 47 height 18
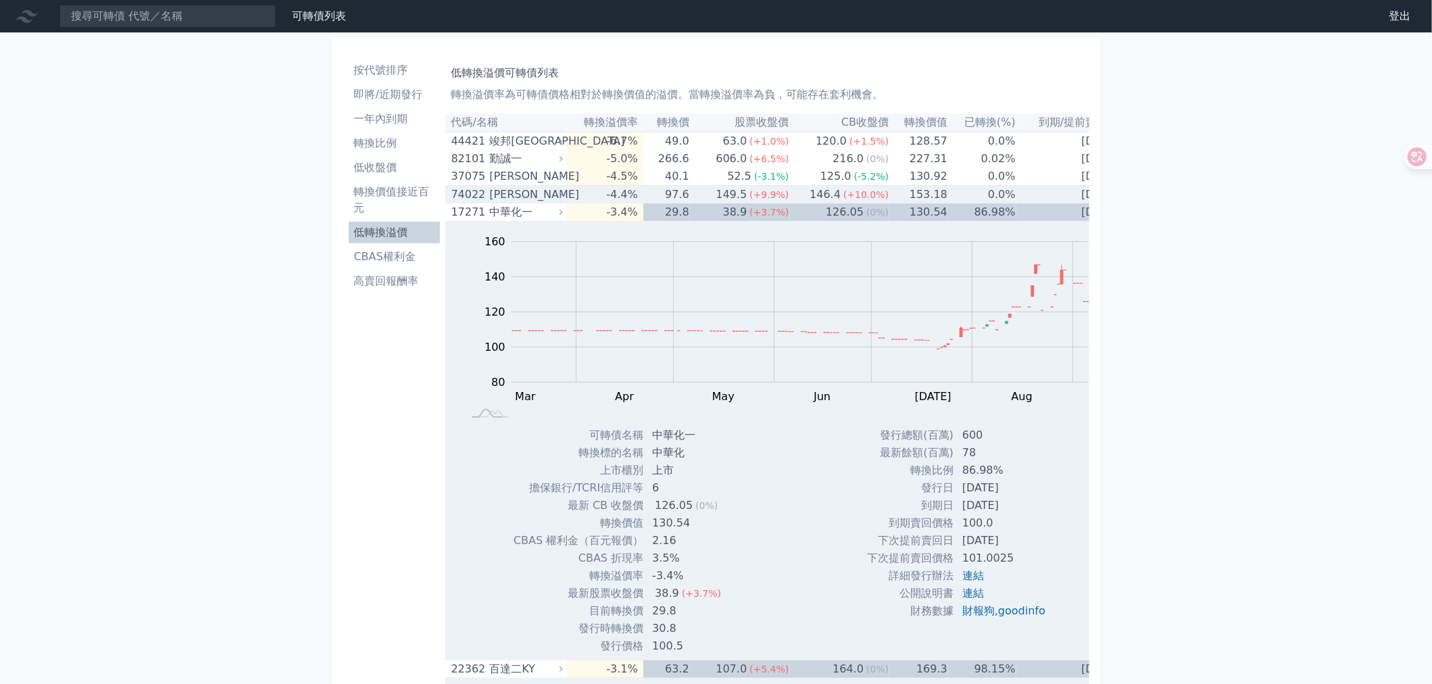
click at [674, 204] on td "97.6" at bounding box center [666, 195] width 47 height 18
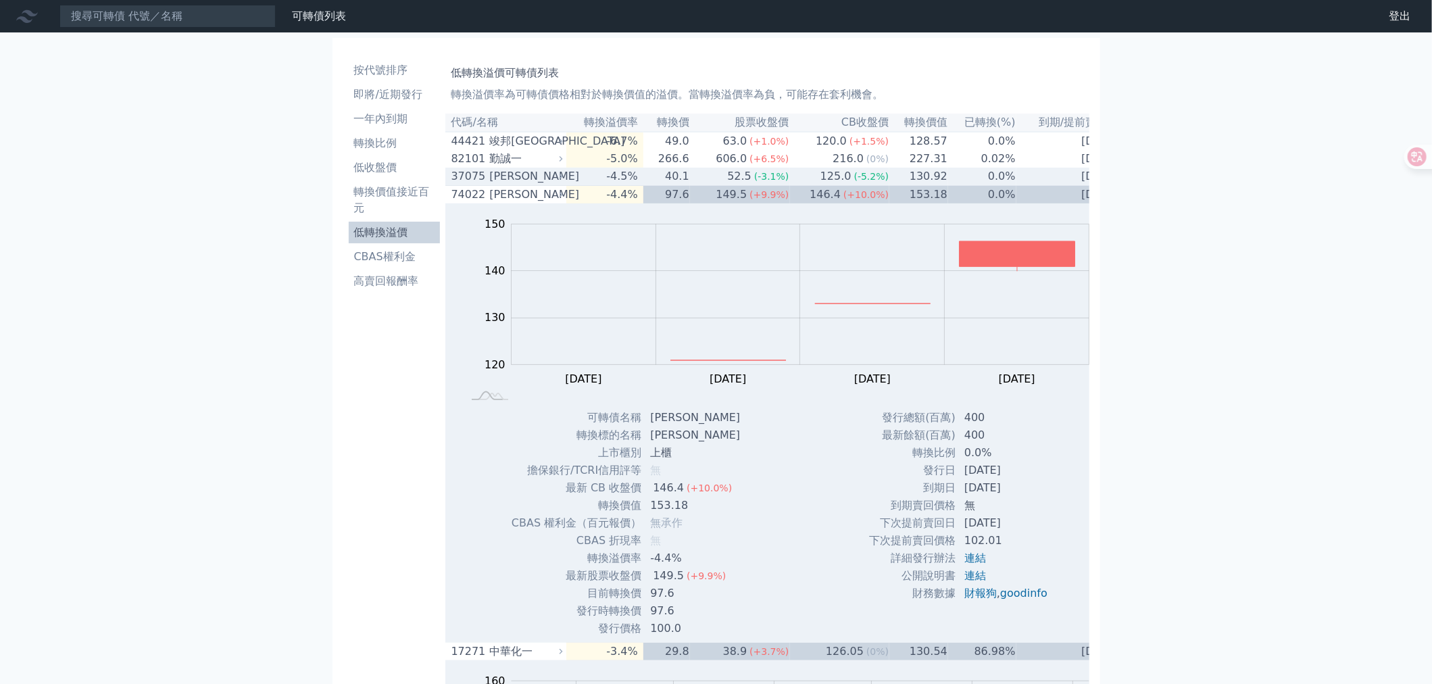
click at [690, 186] on td "52.5 (-3.1%)" at bounding box center [740, 177] width 100 height 18
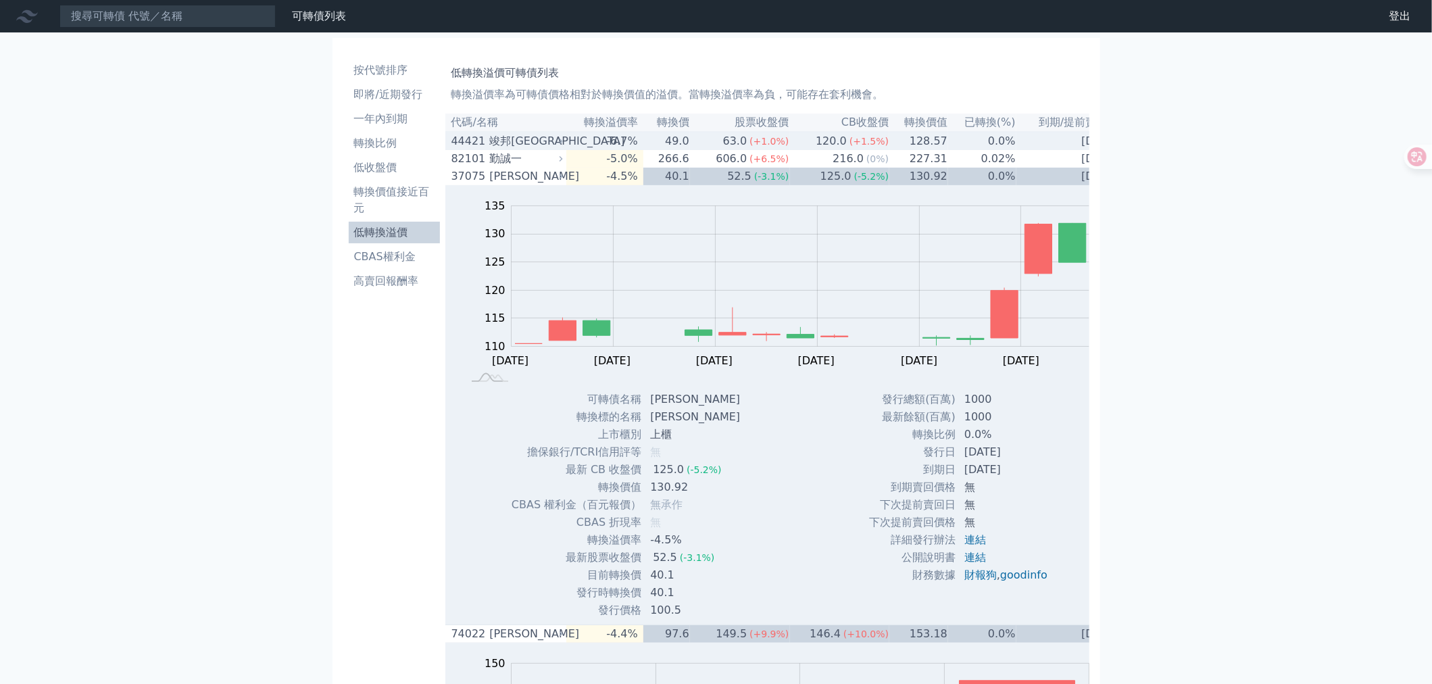
click at [702, 149] on td "63.0 (+1.0%)" at bounding box center [740, 141] width 100 height 18
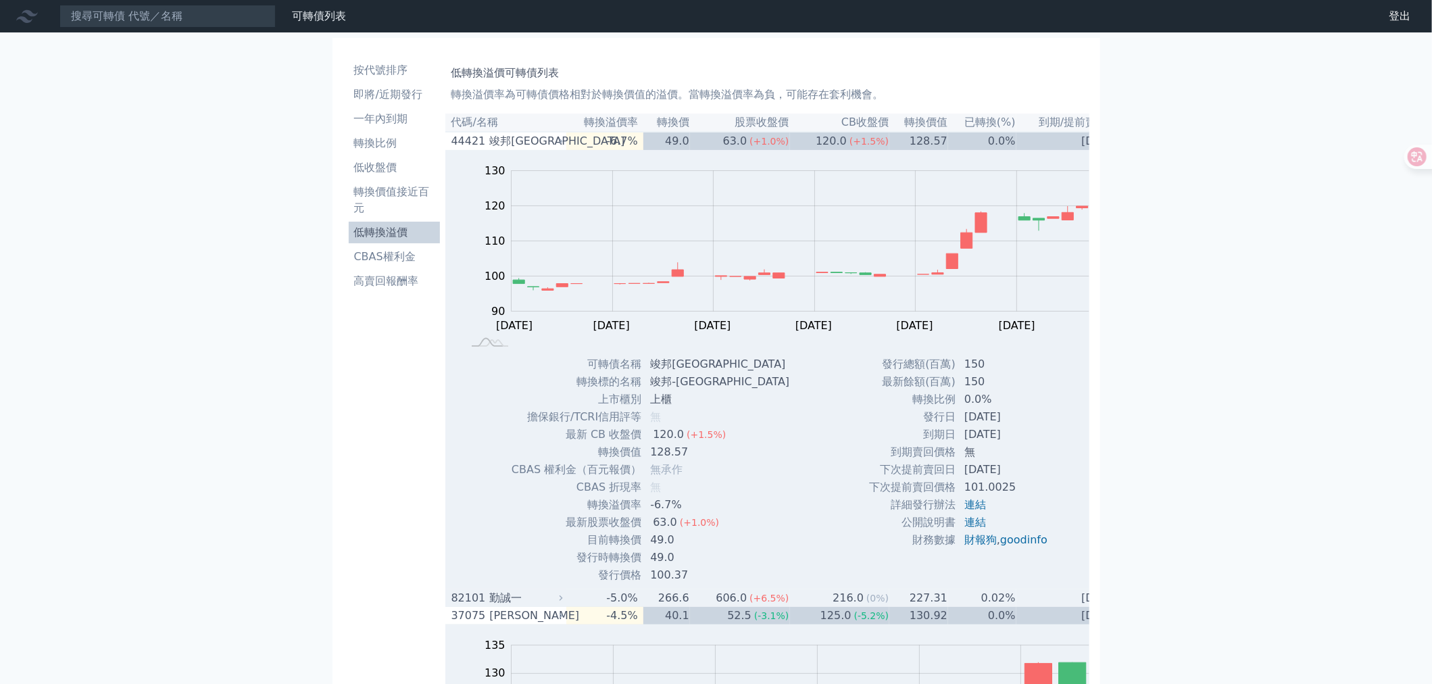
click at [667, 607] on td "266.6" at bounding box center [666, 598] width 47 height 18
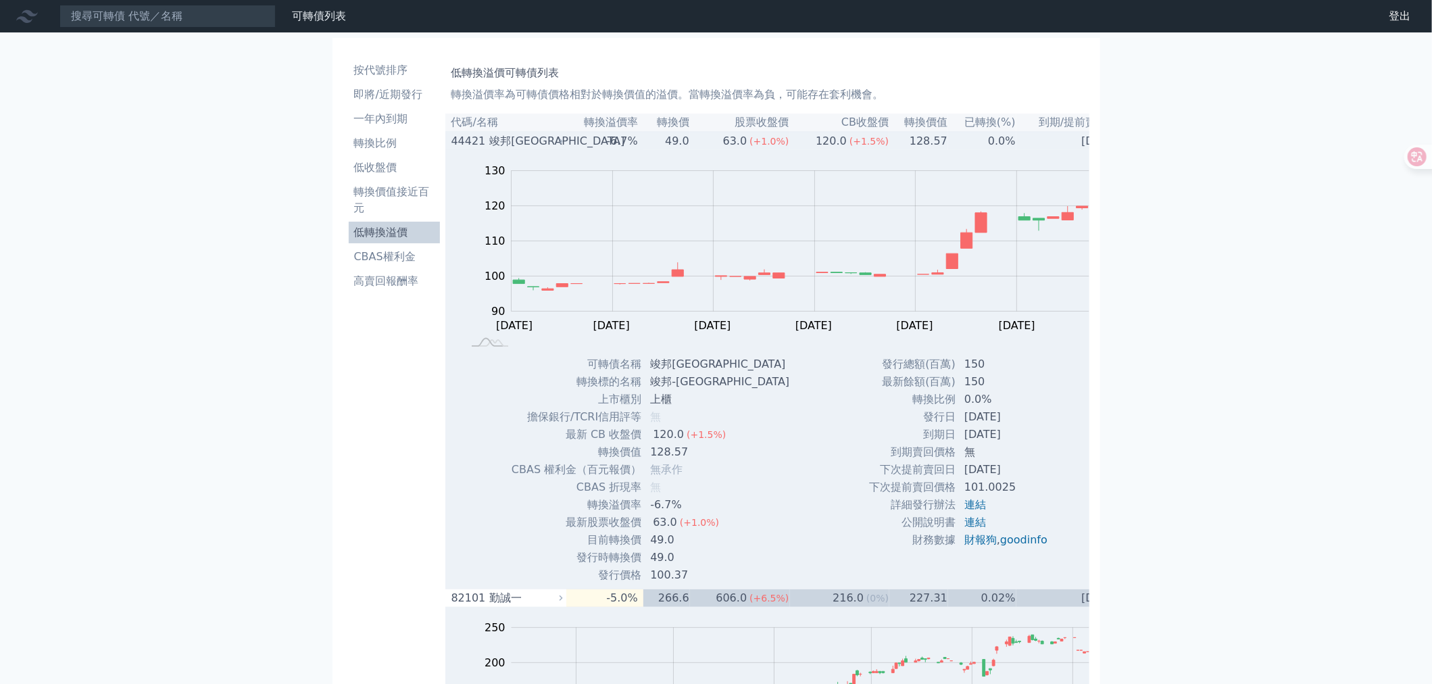
click at [755, 147] on span "(+1.0%)" at bounding box center [769, 141] width 39 height 11
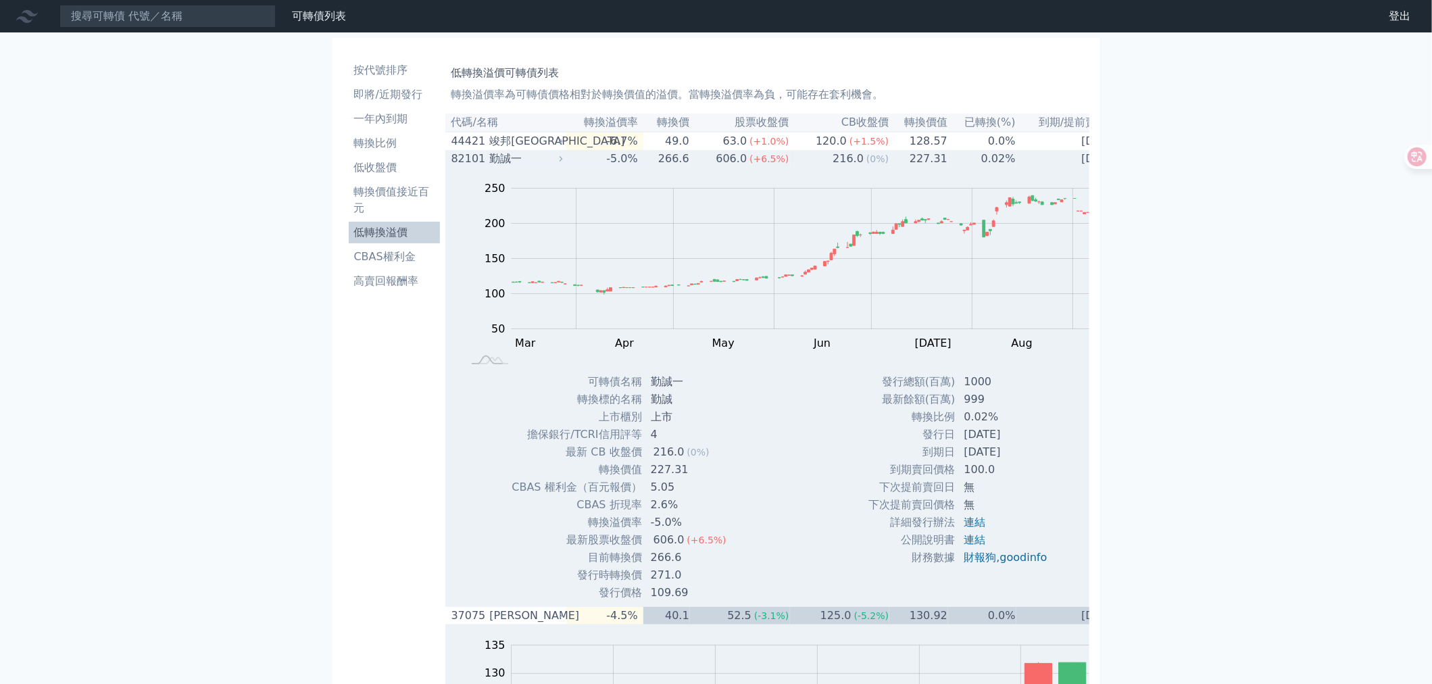
click at [750, 164] on span "(+6.5%)" at bounding box center [769, 158] width 39 height 11
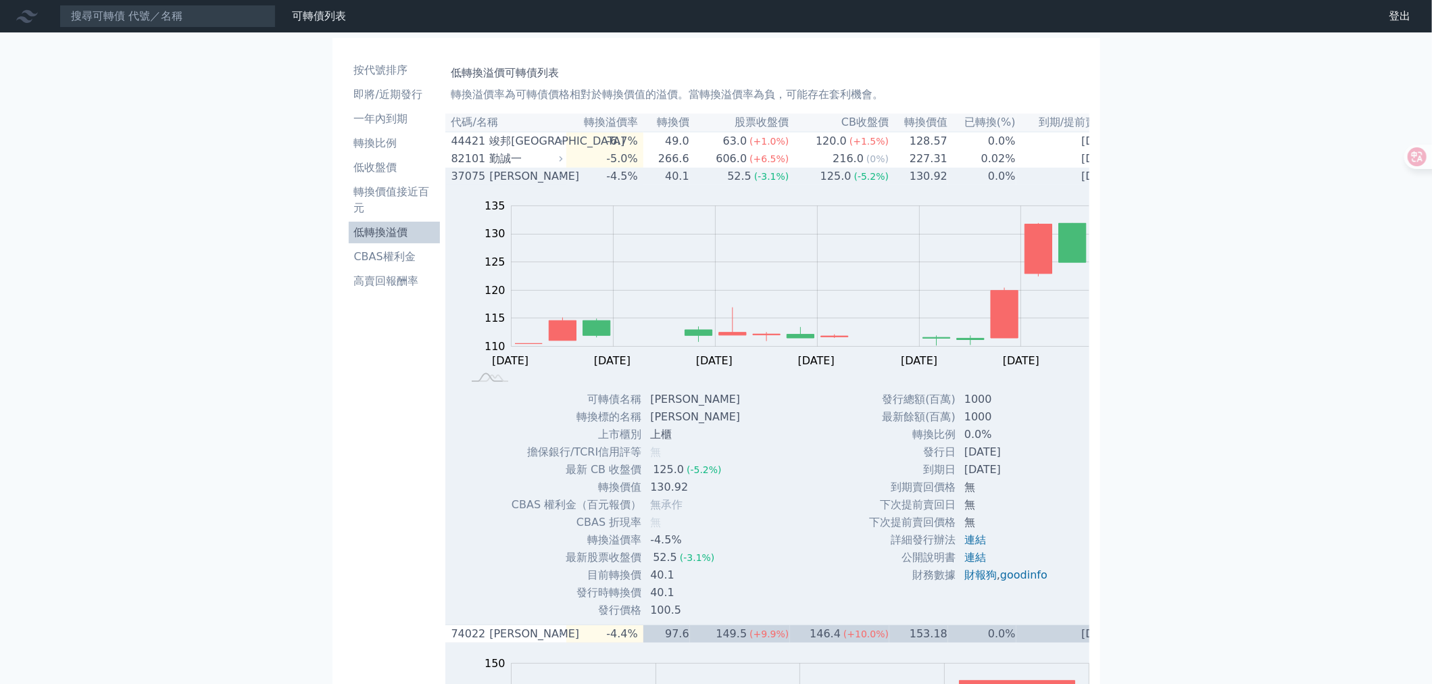
click at [754, 182] on span "(-3.1%)" at bounding box center [771, 176] width 35 height 11
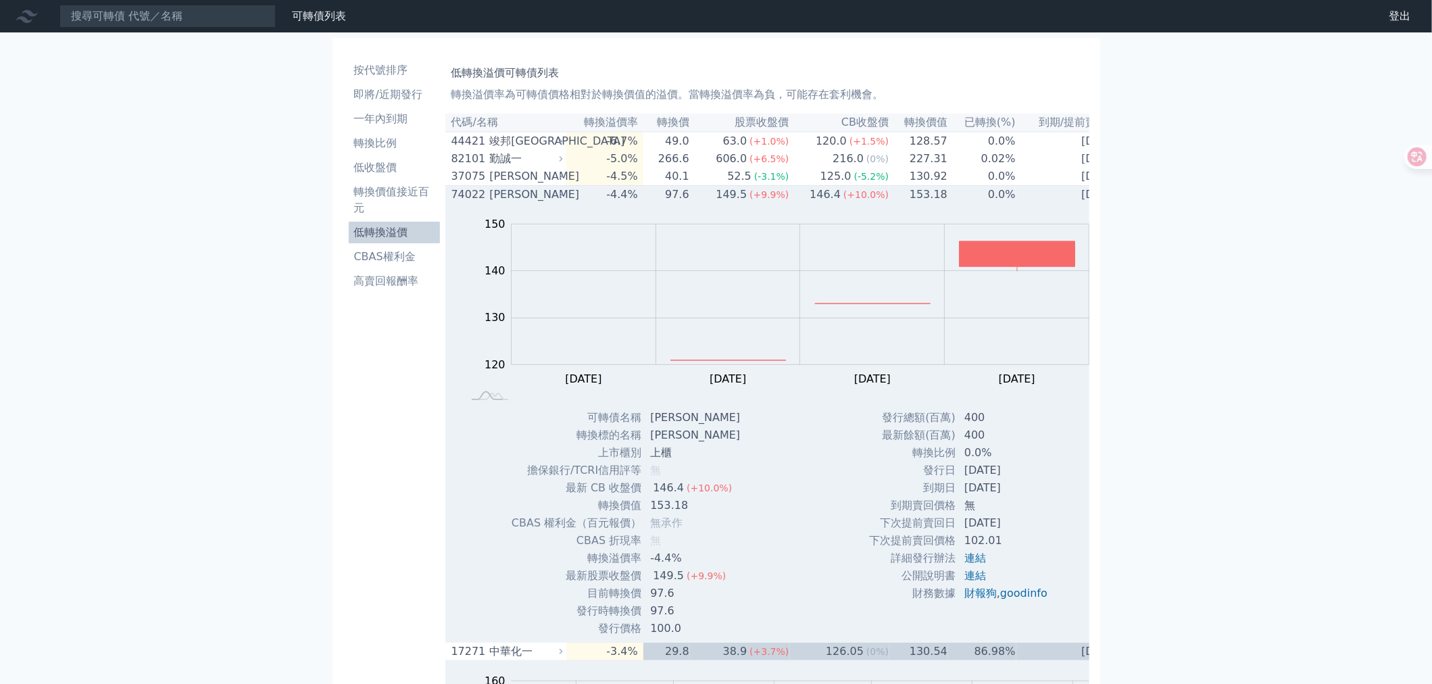
click at [750, 200] on span "(+9.9%)" at bounding box center [769, 194] width 39 height 11
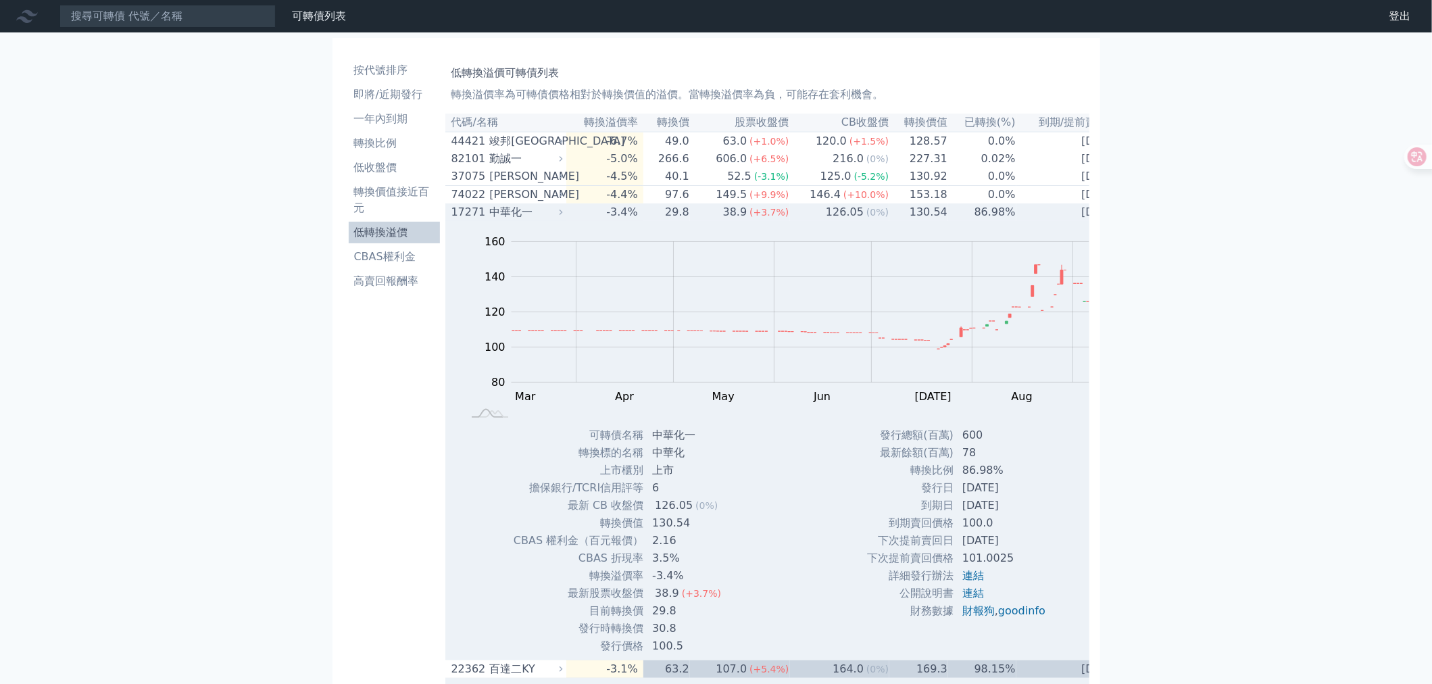
click at [750, 218] on span "(+3.7%)" at bounding box center [769, 212] width 39 height 11
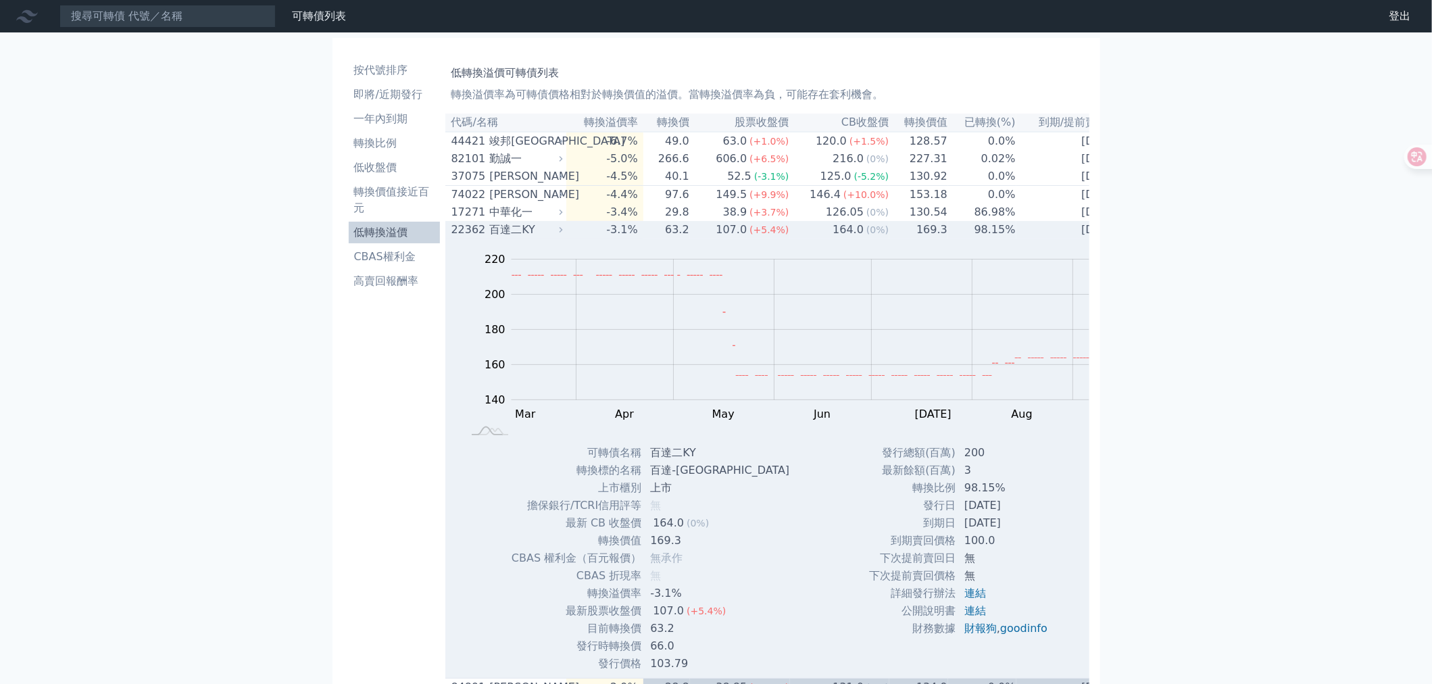
click at [738, 238] on div "107.0" at bounding box center [731, 230] width 36 height 16
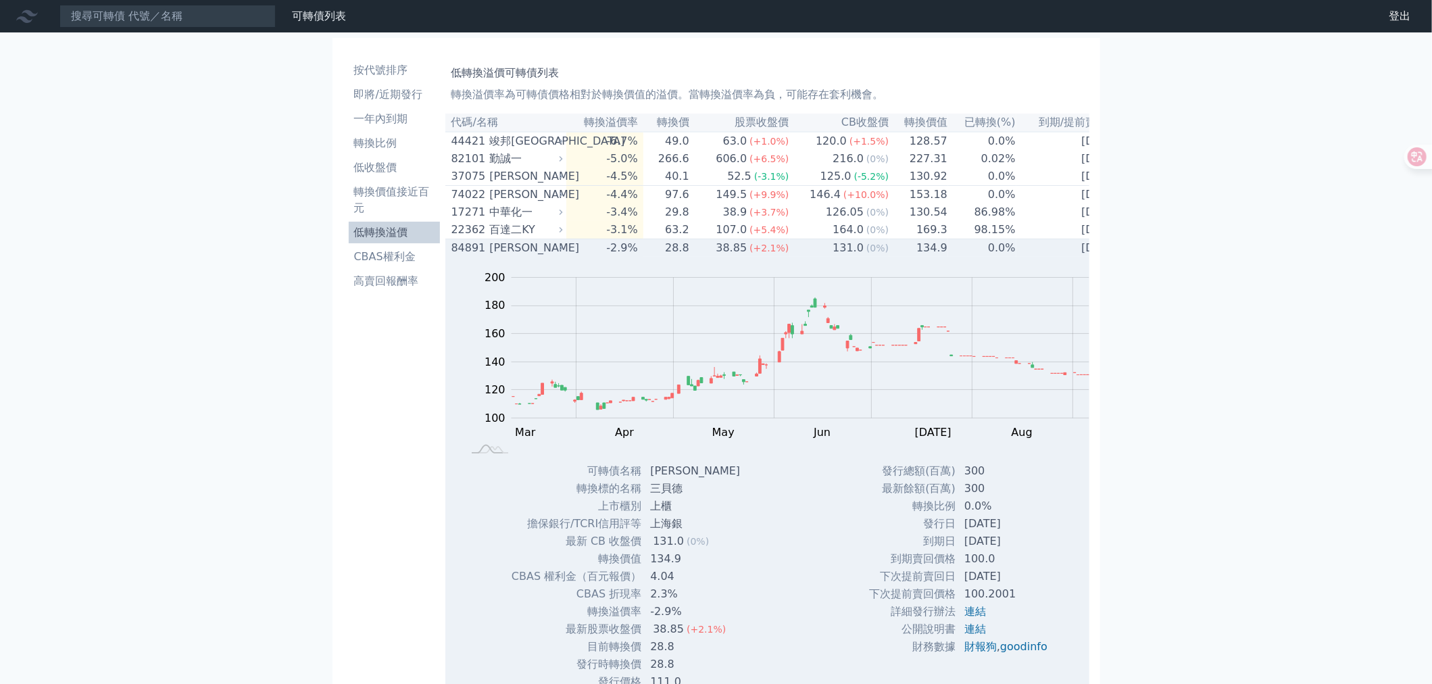
click at [735, 256] on div "38.85" at bounding box center [731, 248] width 36 height 16
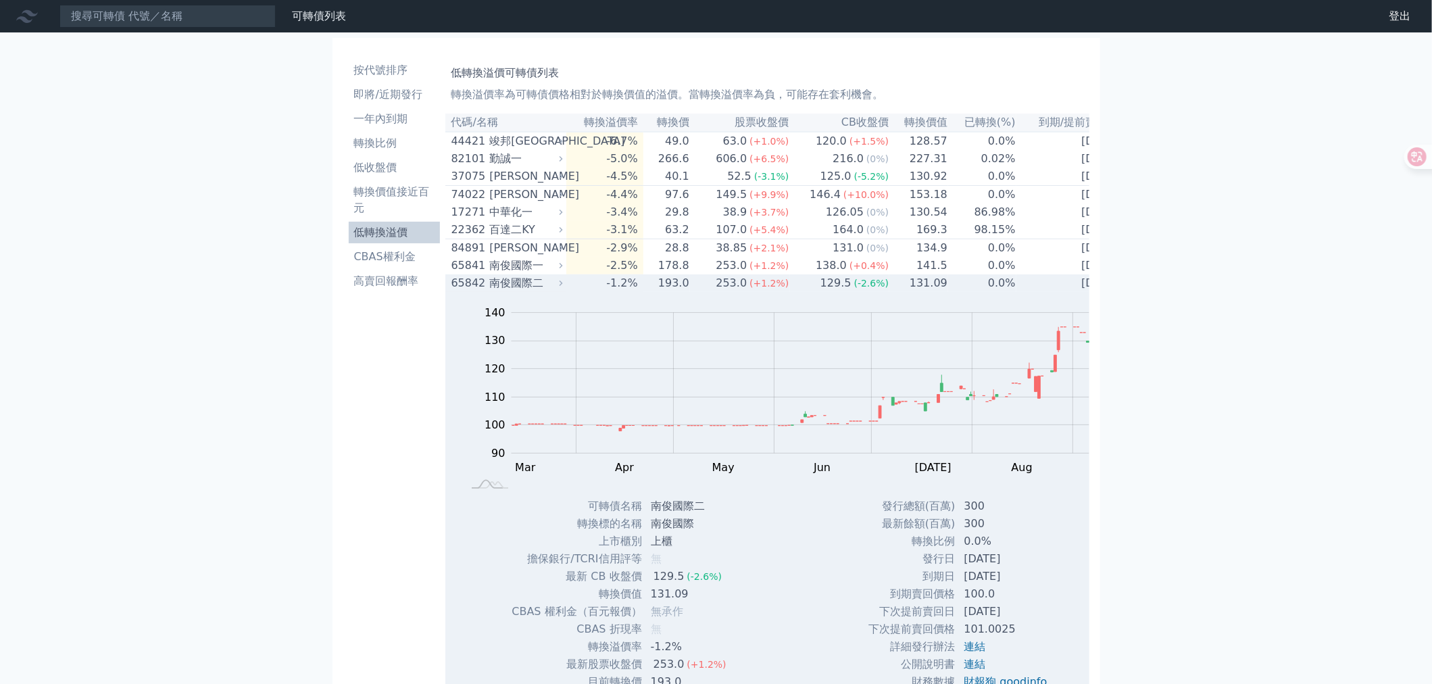
click at [725, 291] on div "253.0" at bounding box center [731, 283] width 36 height 16
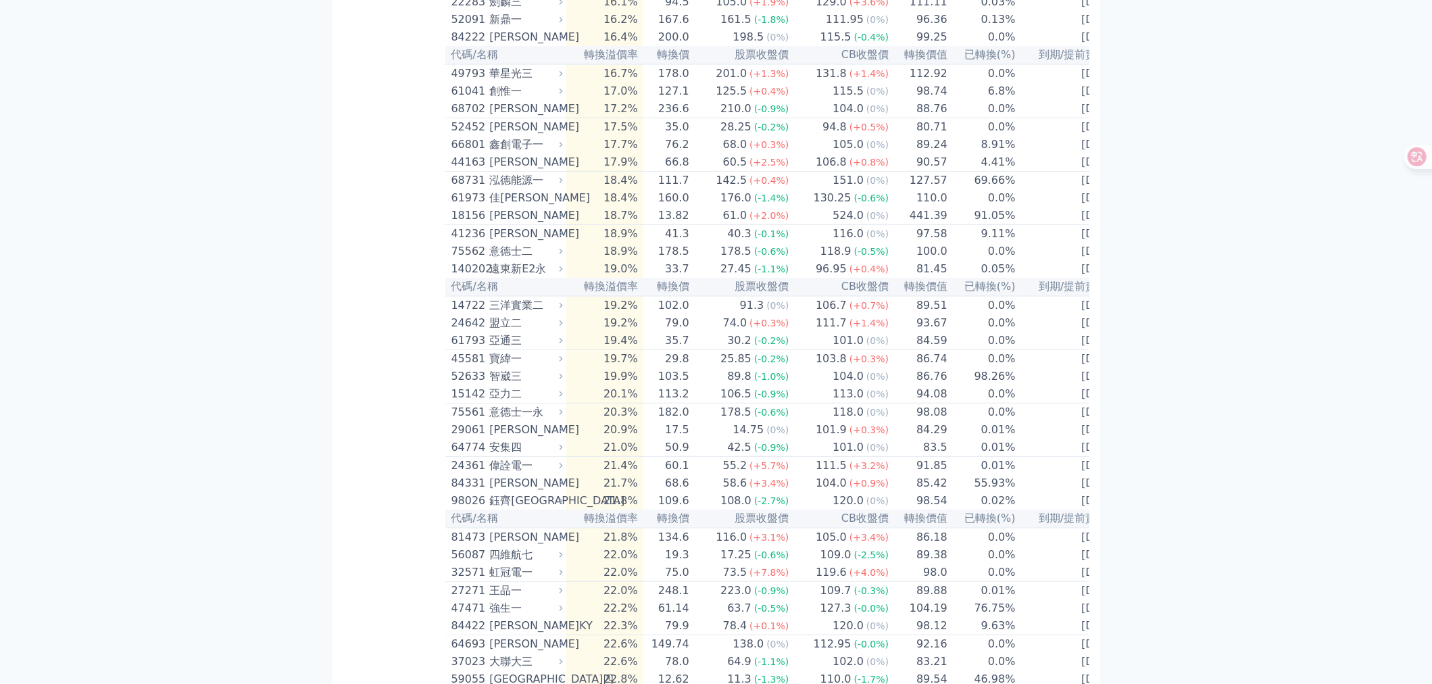
scroll to position [3943, 0]
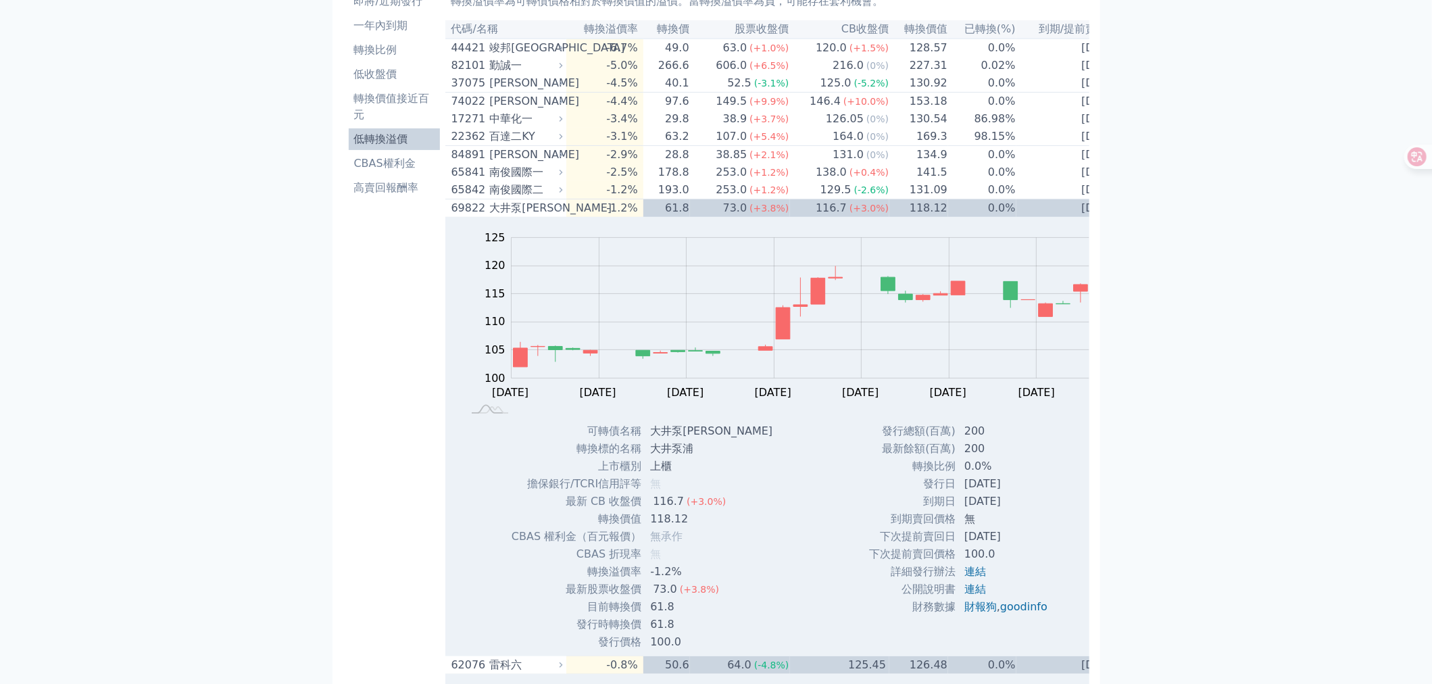
scroll to position [0, 0]
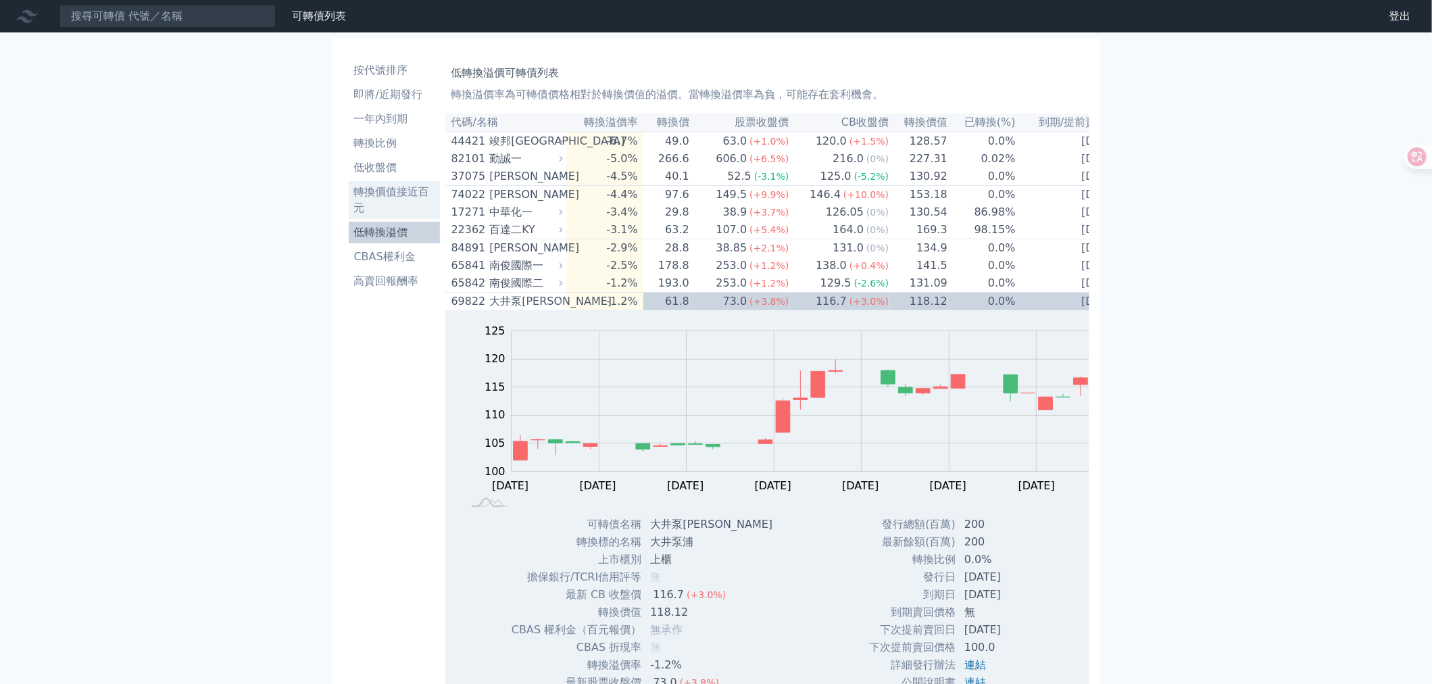
click at [360, 203] on li "轉換價值接近百元" at bounding box center [395, 200] width 92 height 32
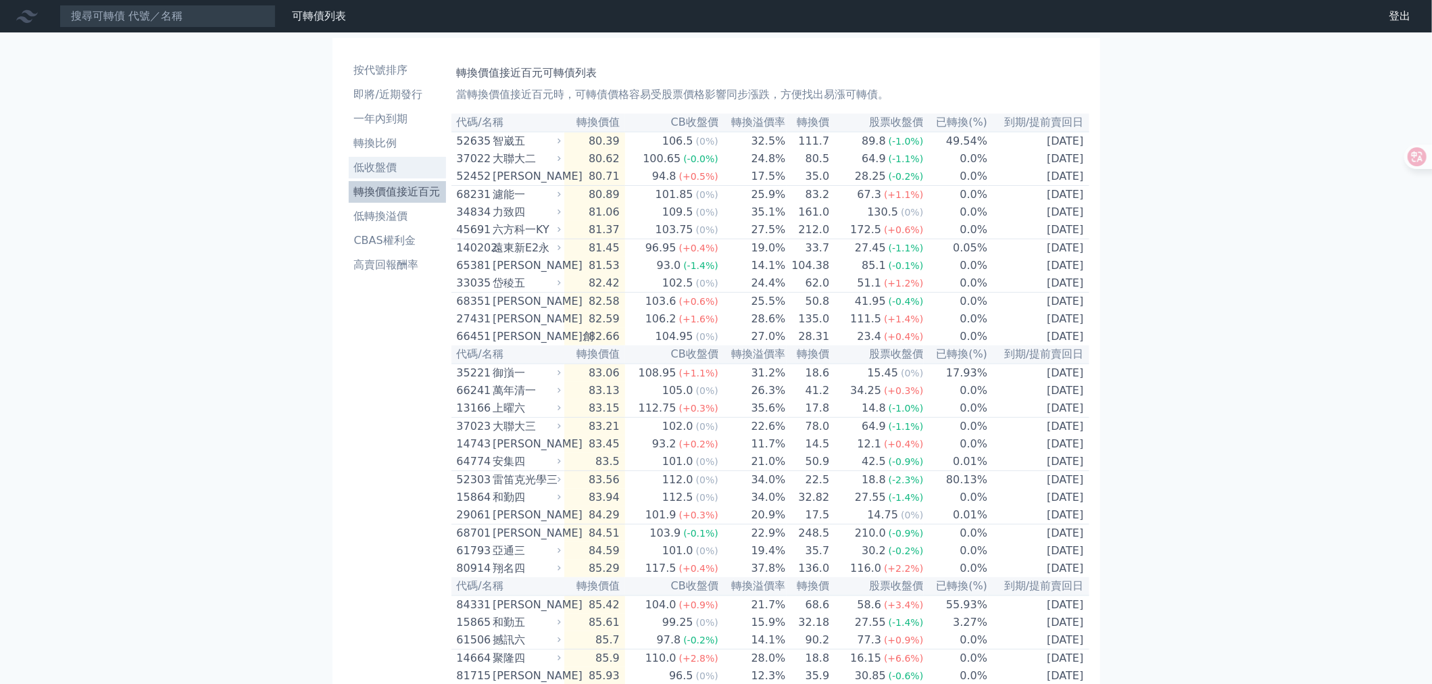
click at [399, 167] on link "低收盤價" at bounding box center [397, 168] width 97 height 22
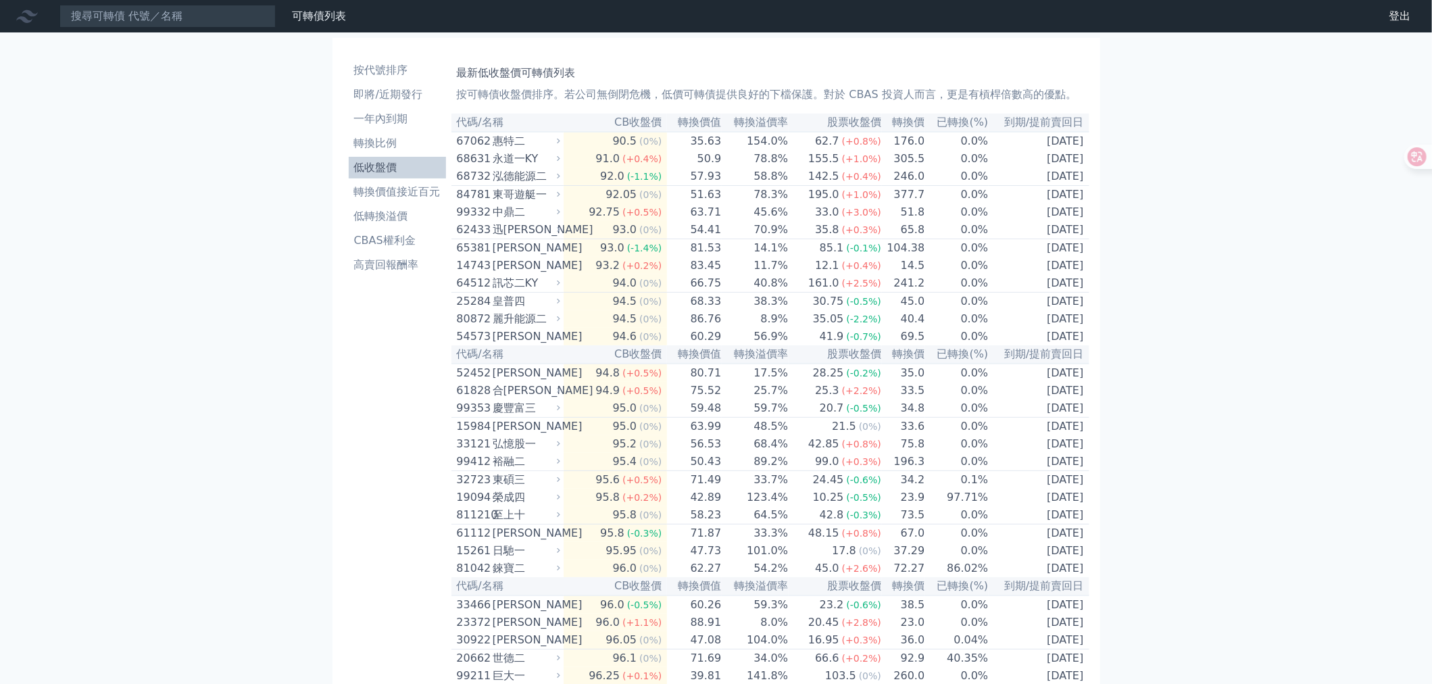
click at [608, 97] on p "按可轉債收盤價排序。若公司無倒閉危機，低價可轉債提供良好的下檔保護。對於 CBAS 投資人而言，更是有槓桿倍數高的優點。" at bounding box center [770, 95] width 627 height 16
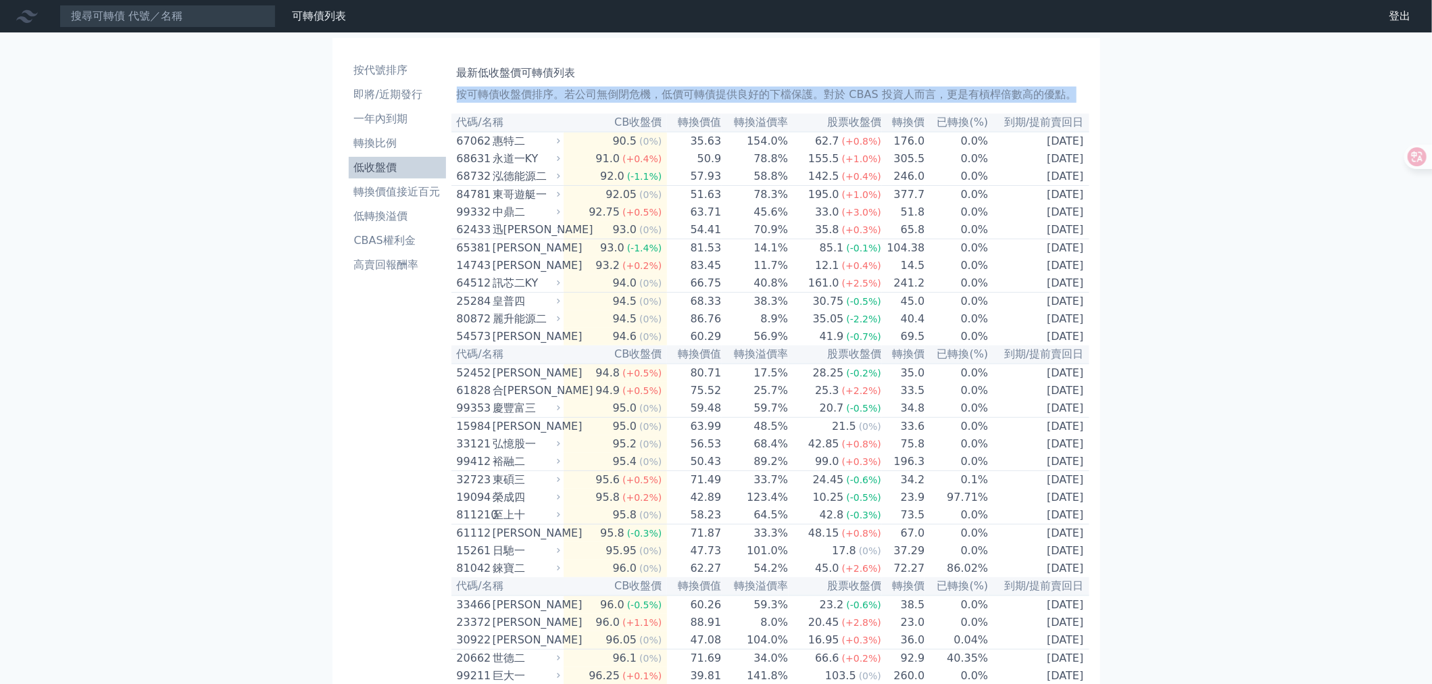
click at [608, 97] on p "按可轉債收盤價排序。若公司無倒閉危機，低價可轉債提供良好的下檔保護。對於 CBAS 投資人而言，更是有槓桿倍數高的優點。" at bounding box center [770, 95] width 627 height 16
click at [1084, 93] on p "按可轉債收盤價排序。若公司無倒閉危機，低價可轉債提供良好的下檔保護。對於 CBAS 投資人而言，更是有槓桿倍數高的優點。" at bounding box center [770, 95] width 627 height 16
drag, startPoint x: 1113, startPoint y: 99, endPoint x: 1098, endPoint y: 72, distance: 31.1
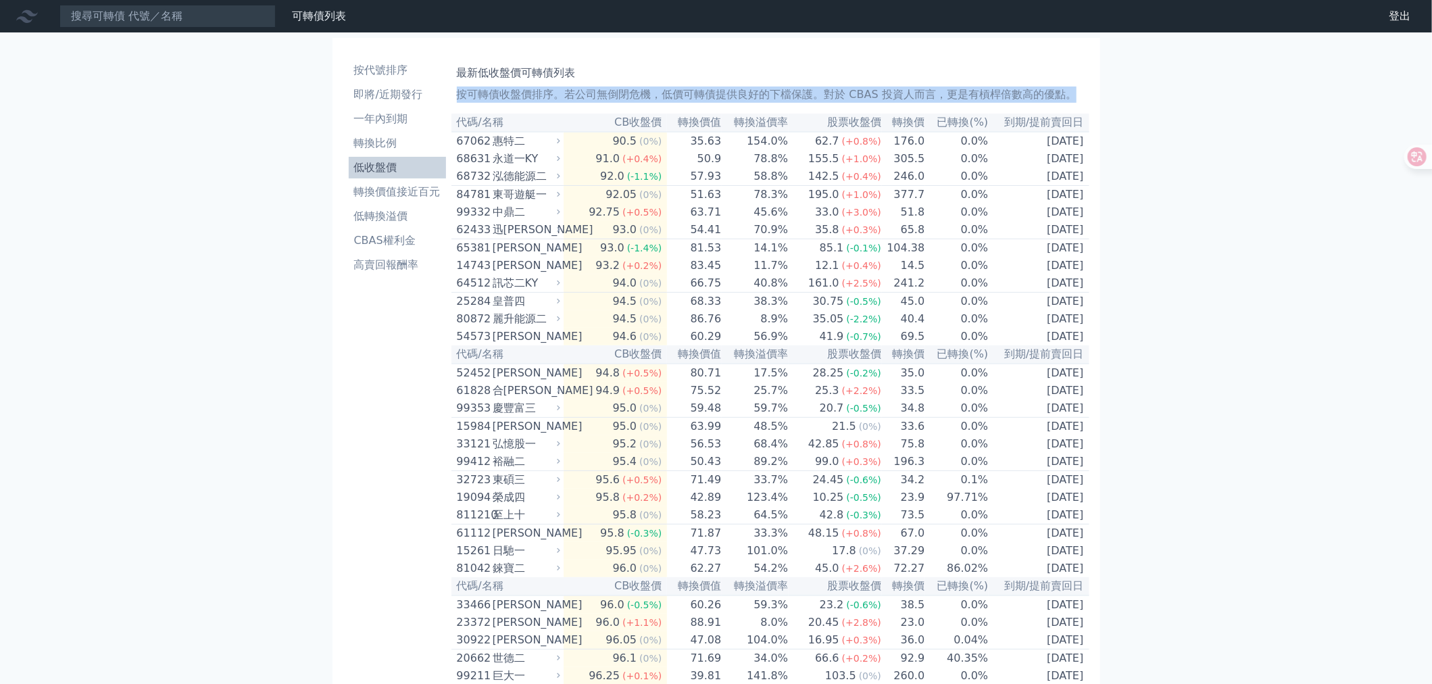
click at [1084, 72] on h1 "最新低收盤價可轉債列表" at bounding box center [770, 73] width 627 height 16
drag, startPoint x: 1121, startPoint y: 59, endPoint x: 1111, endPoint y: 106, distance: 47.6
drag, startPoint x: 1096, startPoint y: 74, endPoint x: 1102, endPoint y: 96, distance: 22.3
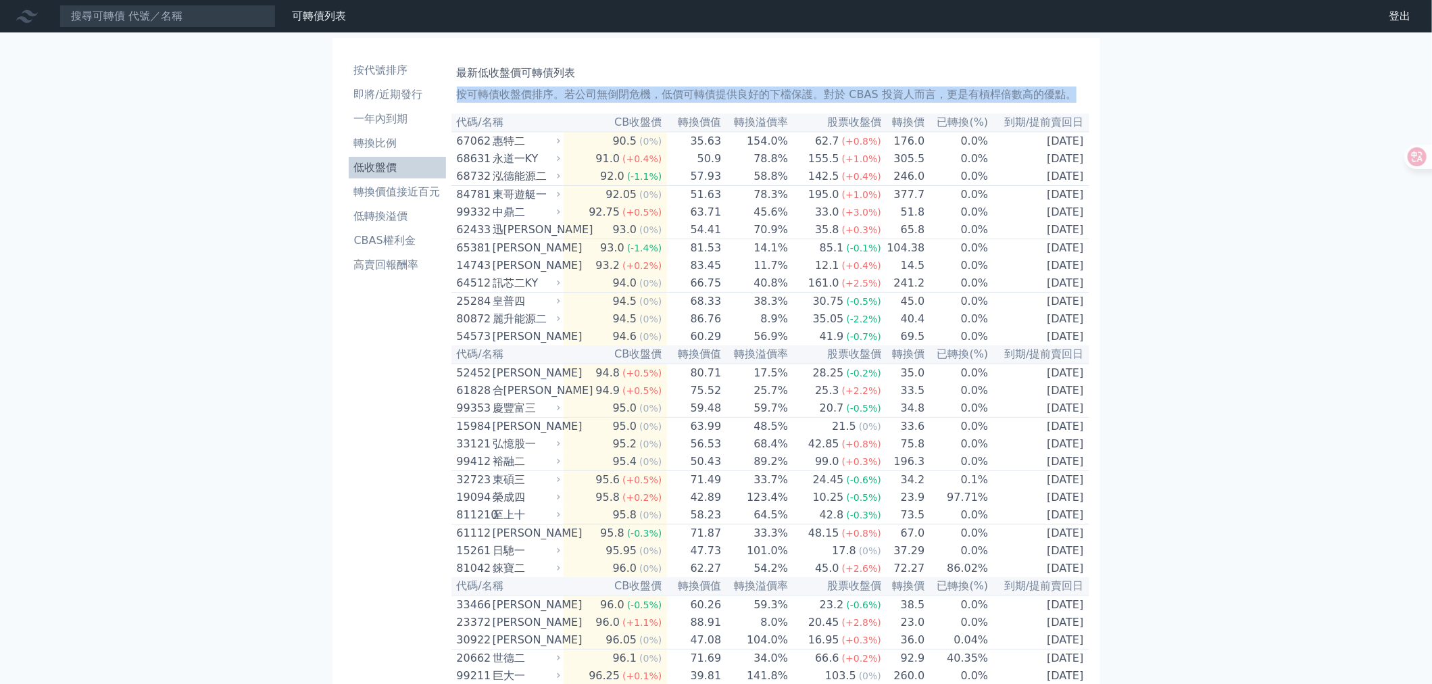
click at [1084, 96] on div "最新低收盤價可轉債列表 按可轉債收盤價排序。若公司無倒閉危機，低價可轉債提供良好的下檔保護。對於 CBAS 投資人而言，更是有槓桿倍數高的優點。" at bounding box center [770, 80] width 627 height 43
click at [1084, 97] on p "按可轉債收盤價排序。若公司無倒閉危機，低價可轉債提供良好的下檔保護。對於 CBAS 投資人而言，更是有槓桿倍數高的優點。" at bounding box center [770, 95] width 627 height 16
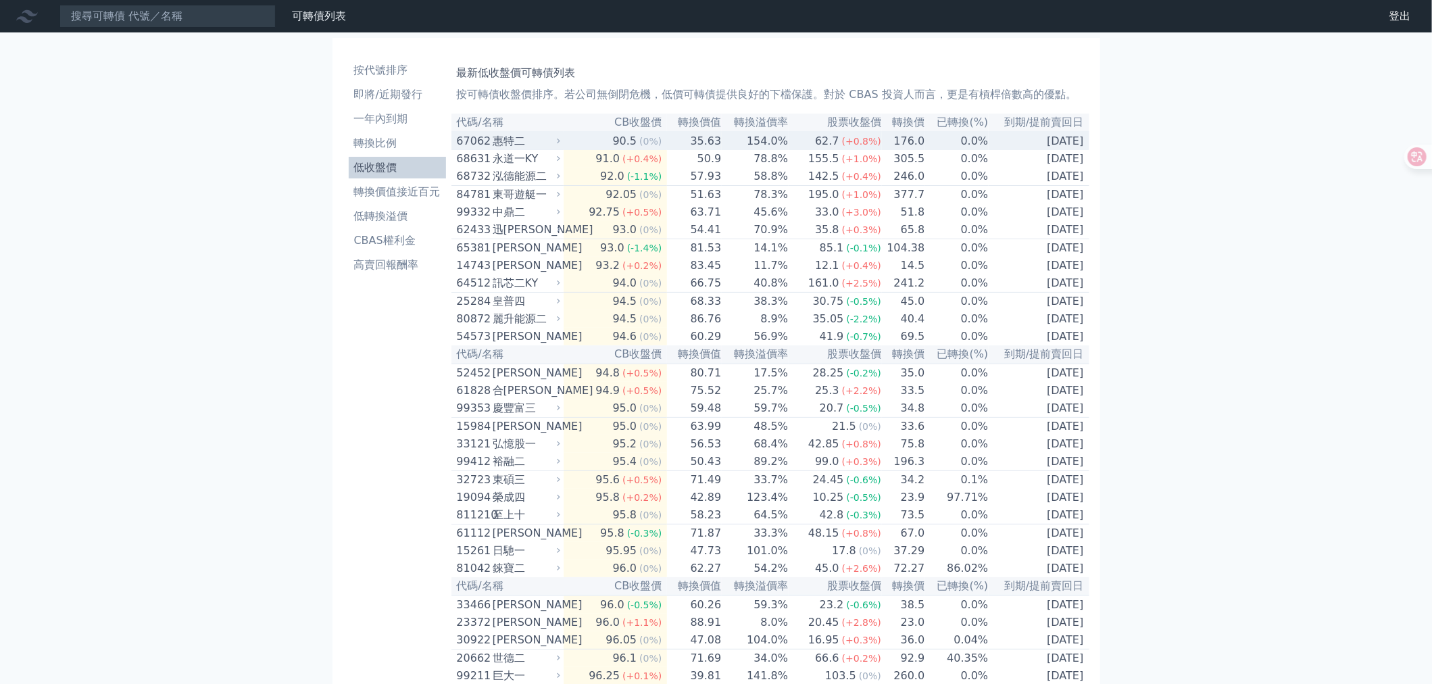
click at [648, 147] on span "(0%)" at bounding box center [650, 141] width 22 height 11
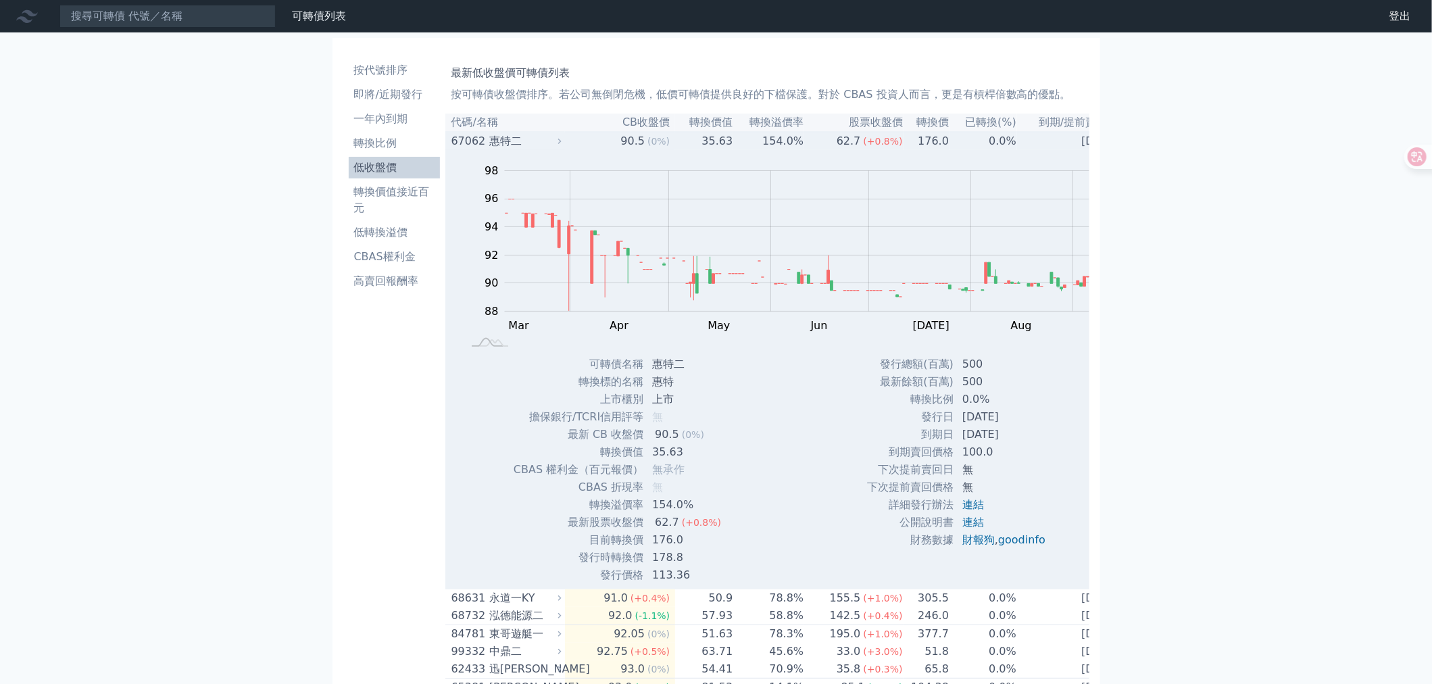
click at [648, 147] on span "(0%)" at bounding box center [659, 141] width 22 height 11
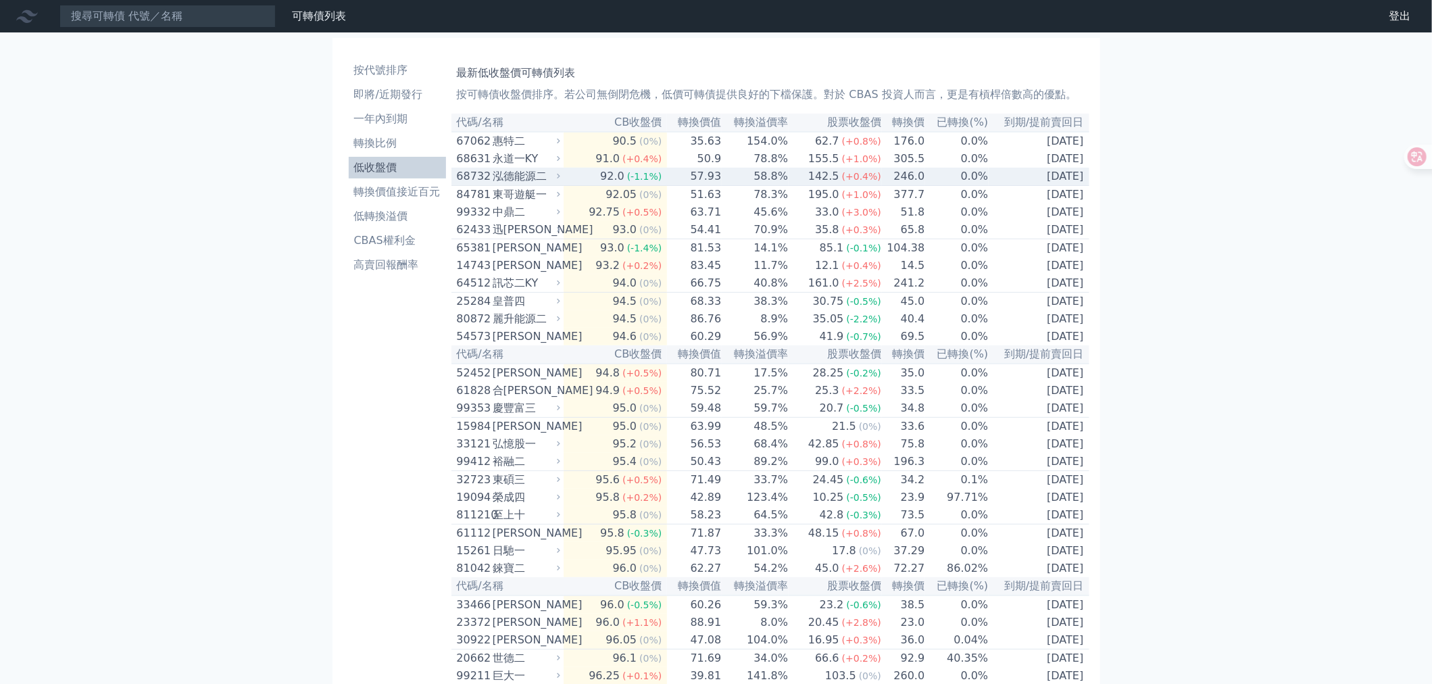
click at [641, 182] on span "(-1.1%)" at bounding box center [644, 176] width 35 height 11
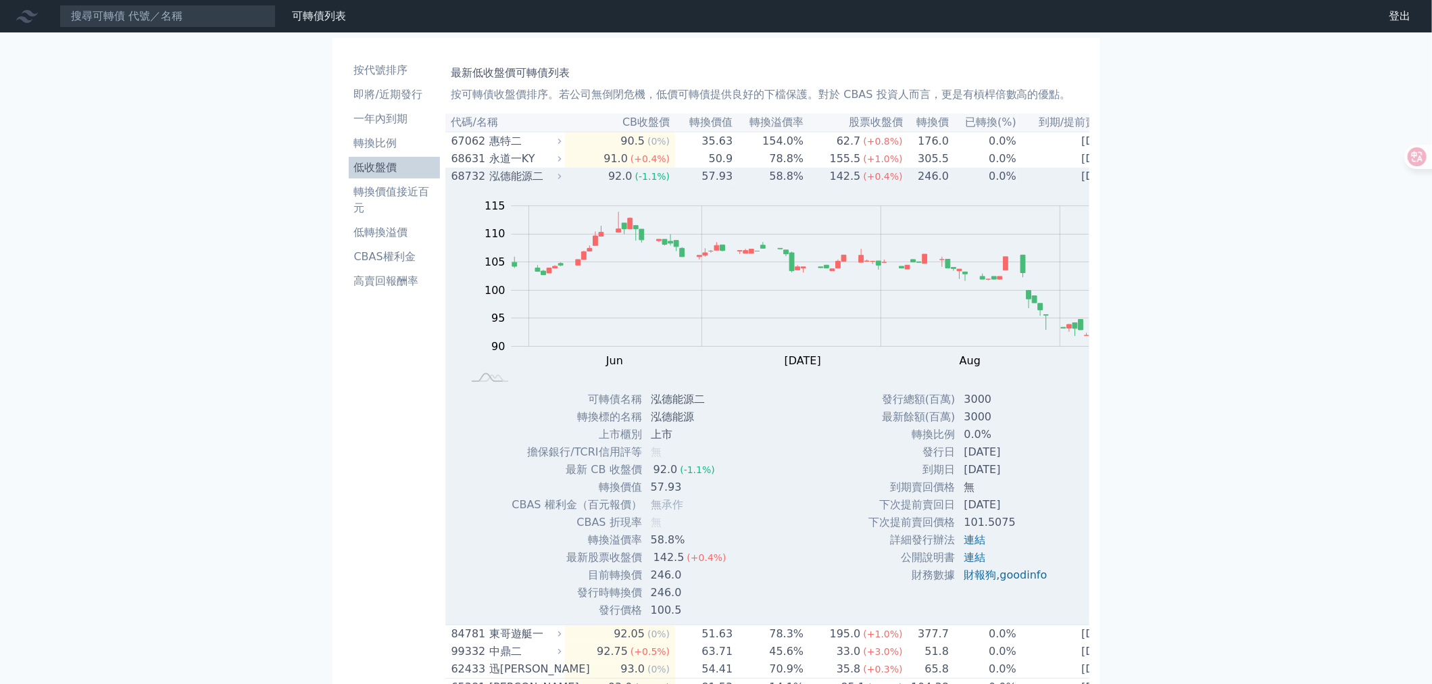
click at [675, 185] on td "57.93" at bounding box center [704, 177] width 58 height 18
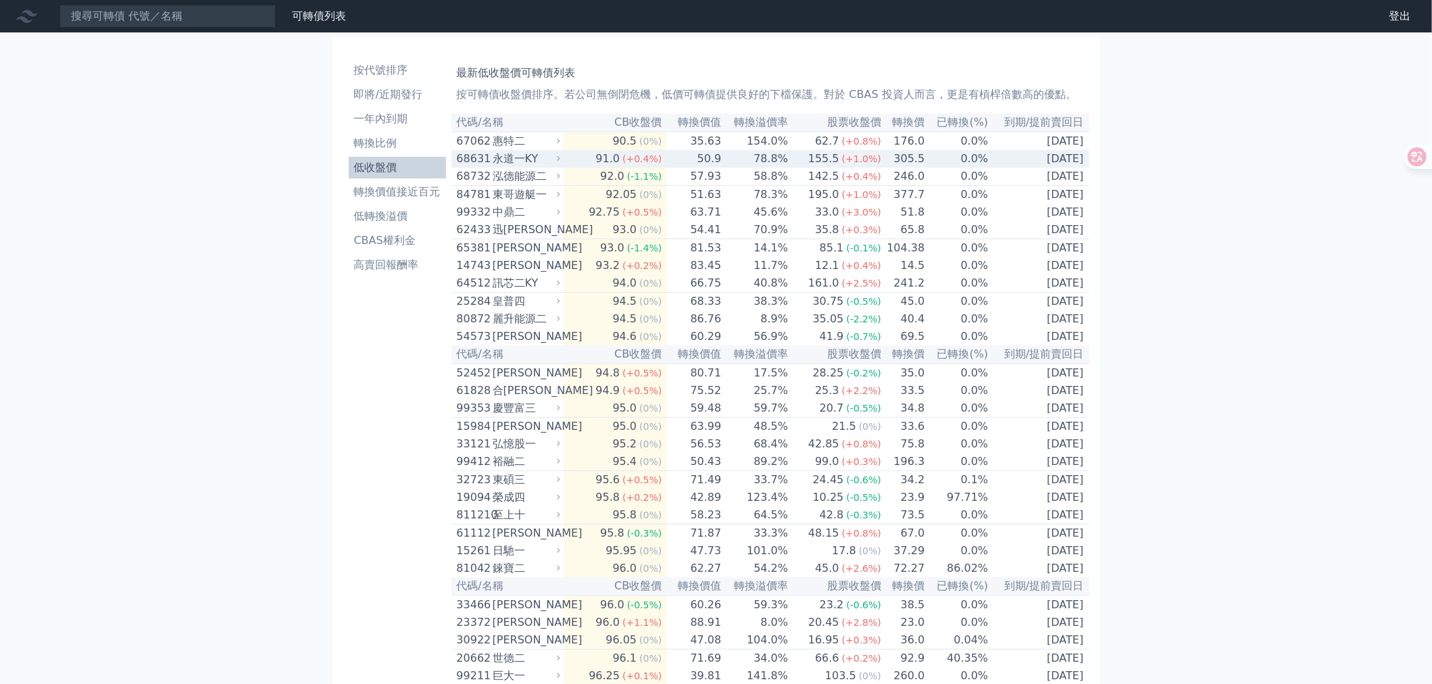
click at [667, 168] on td "50.9" at bounding box center [694, 159] width 55 height 18
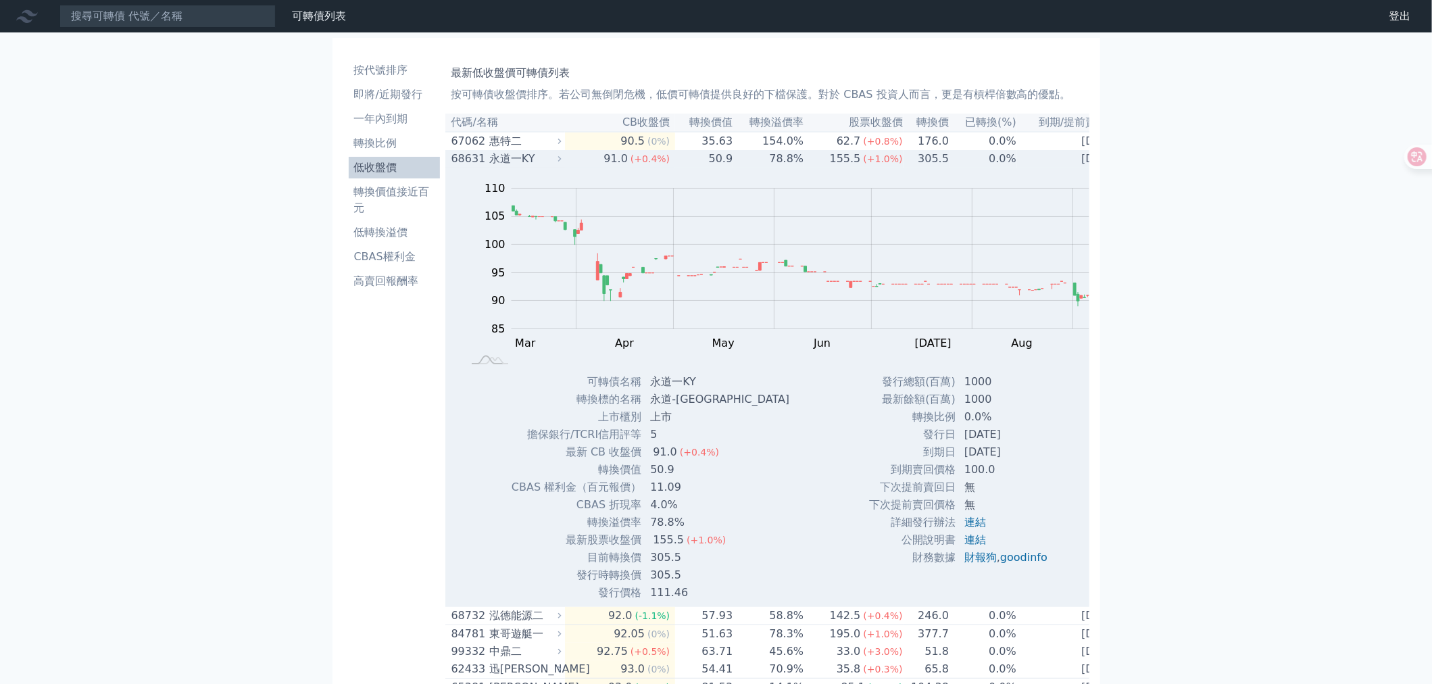
click at [675, 168] on td "50.9" at bounding box center [704, 159] width 58 height 18
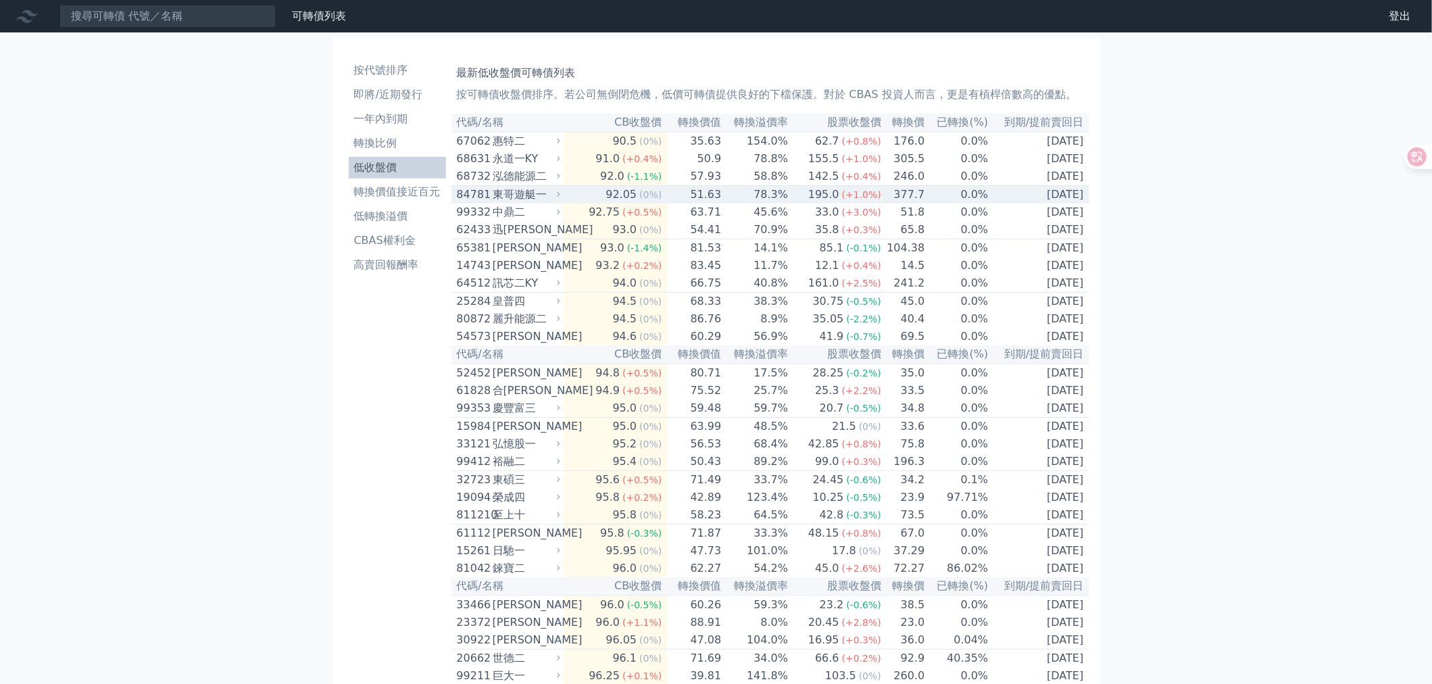
click at [667, 204] on td "51.63" at bounding box center [694, 195] width 55 height 18
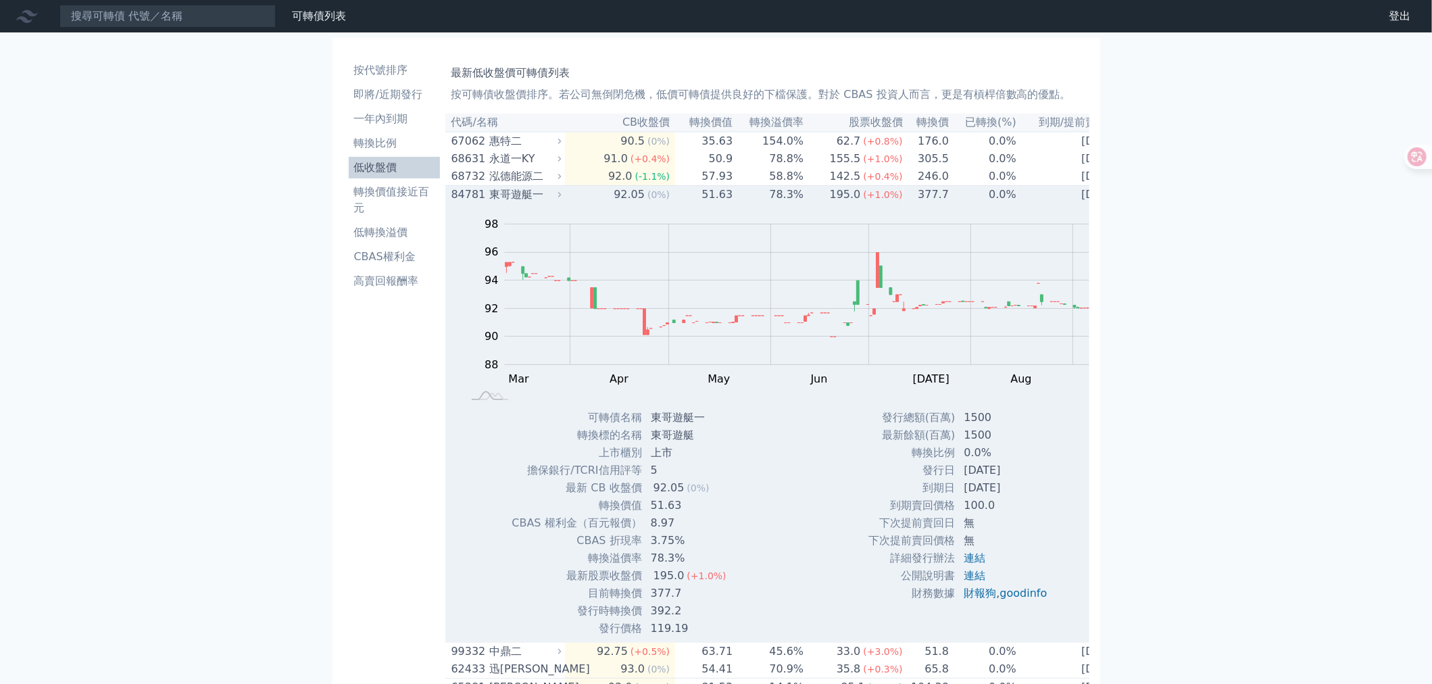
click at [675, 204] on td "51.63" at bounding box center [704, 195] width 58 height 18
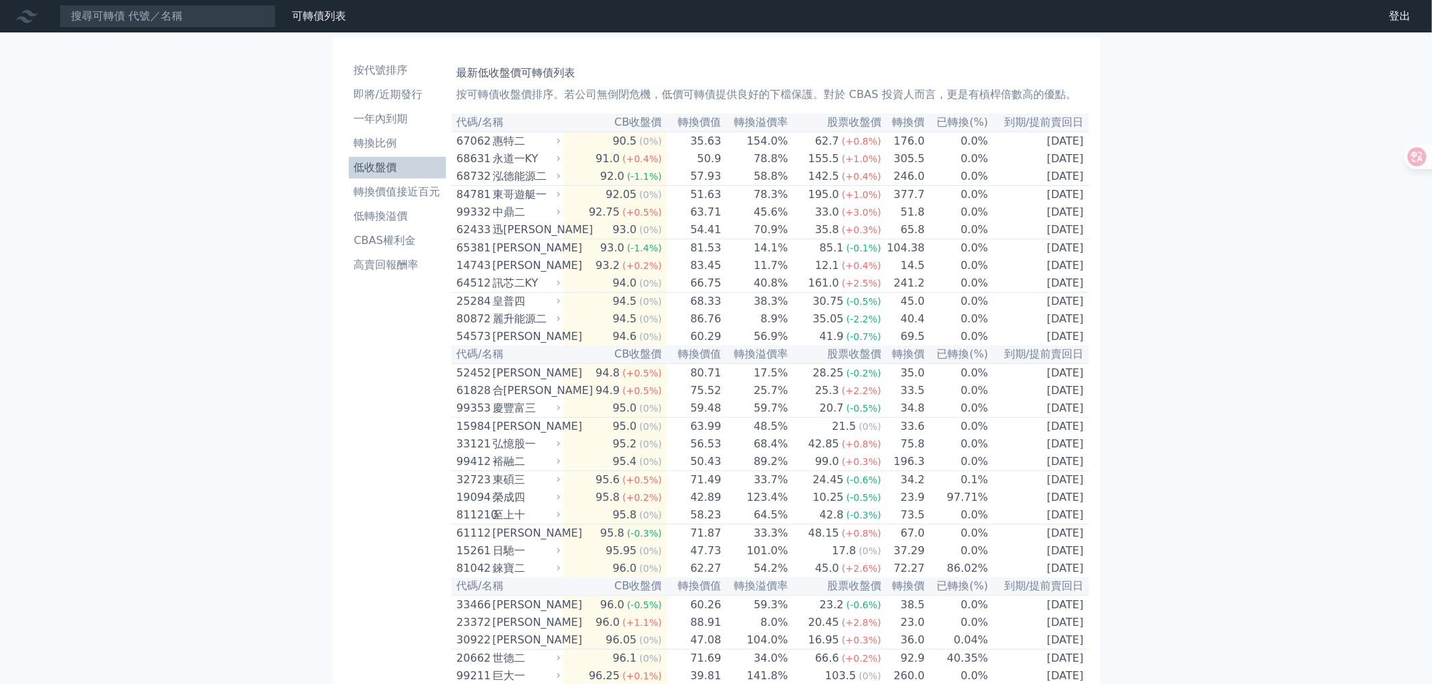
click at [22, 20] on icon at bounding box center [27, 16] width 22 height 13
click at [26, 15] on icon at bounding box center [27, 16] width 22 height 22
drag, startPoint x: 388, startPoint y: 11, endPoint x: 351, endPoint y: 16, distance: 36.8
click at [0, 0] on link "財務數據" at bounding box center [0, 0] width 0 height 0
click at [346, 16] on link "可轉債列表" at bounding box center [319, 15] width 54 height 13
